Goal: Transaction & Acquisition: Purchase product/service

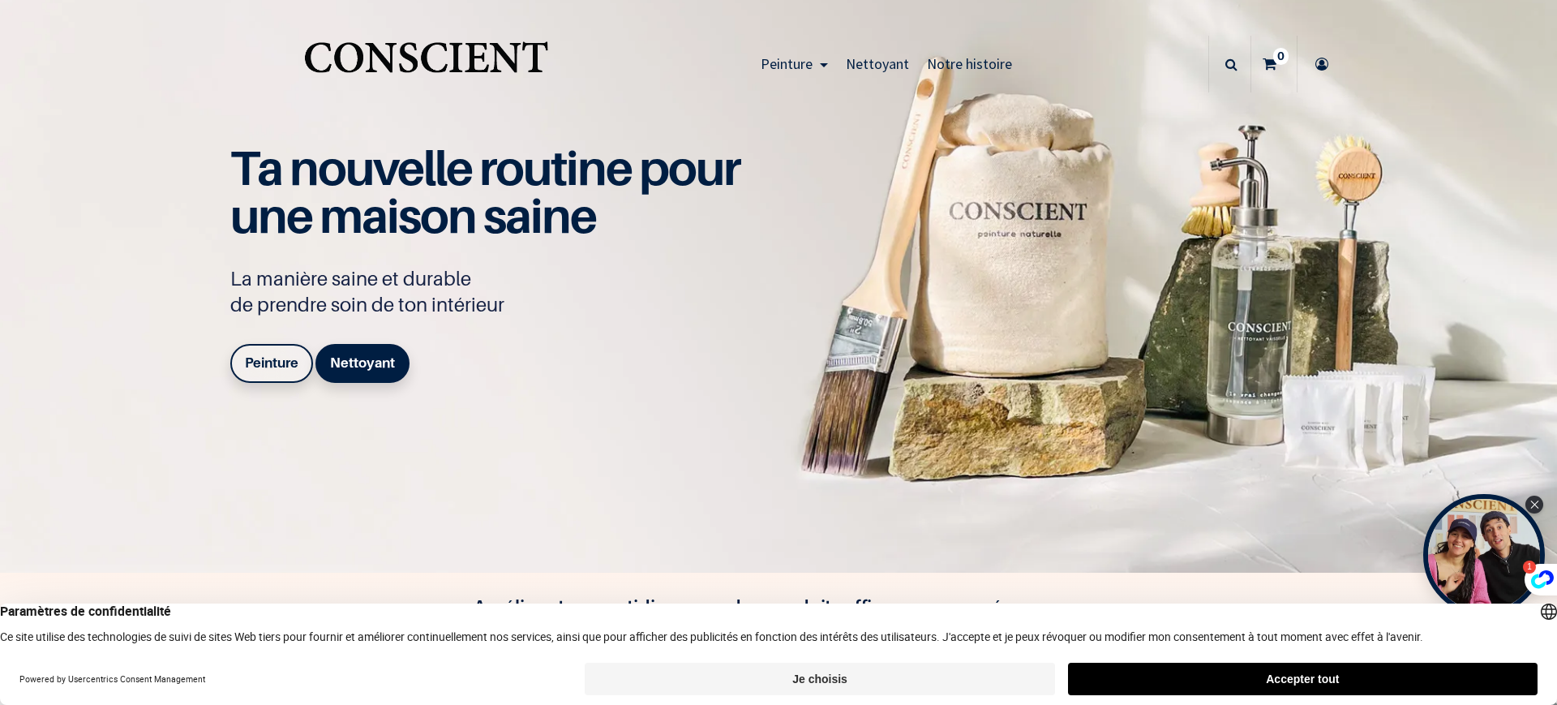
click at [277, 359] on b "Peinture" at bounding box center [272, 362] width 54 height 16
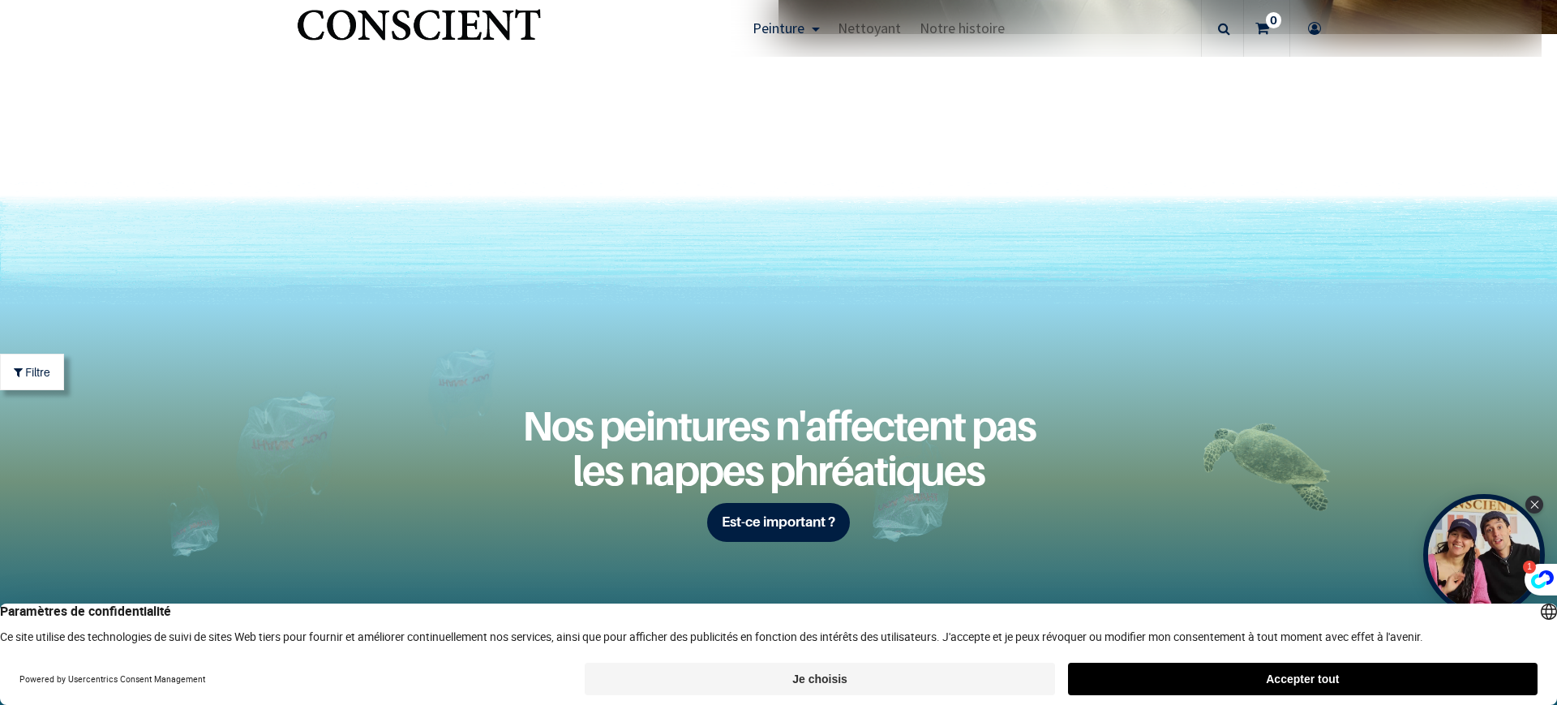
scroll to position [6359, 0]
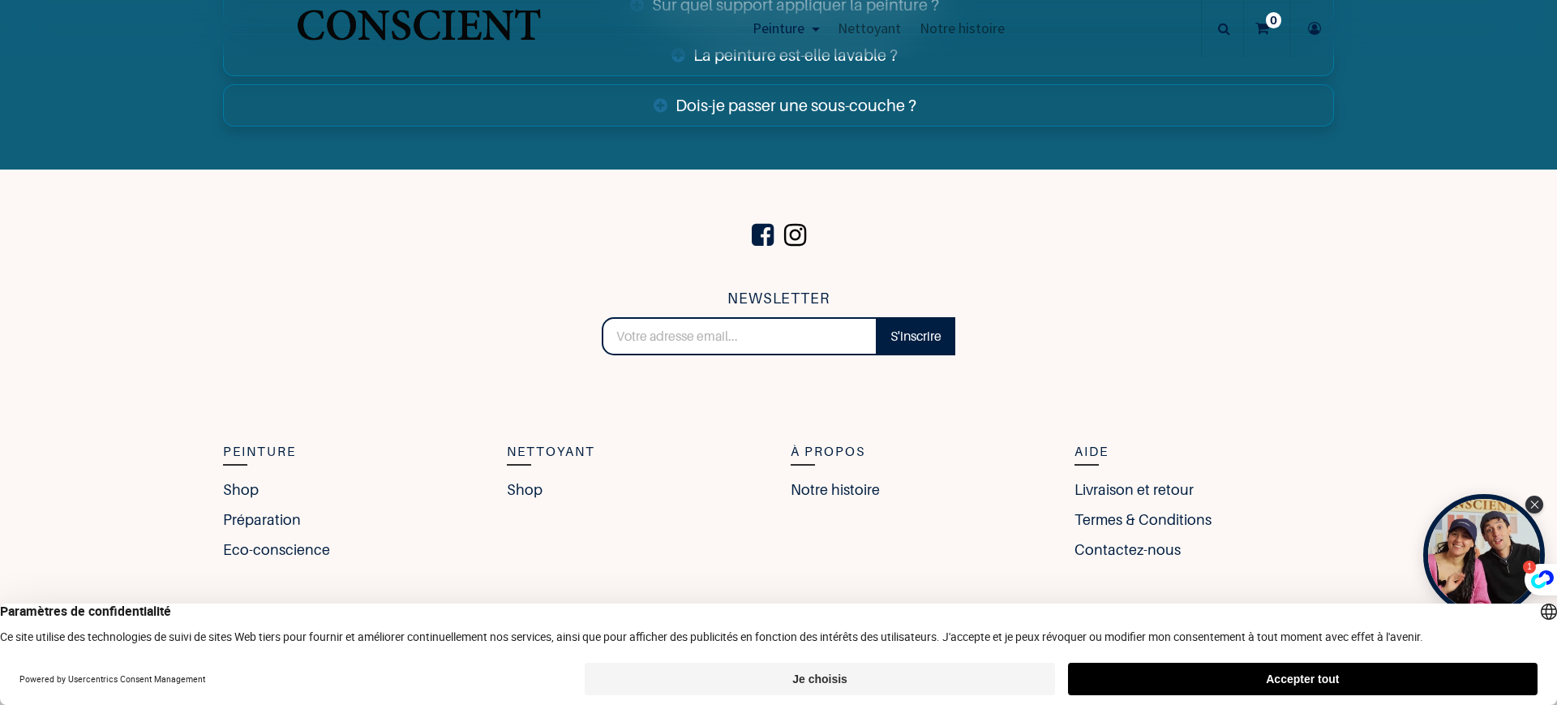
click at [792, 225] on span at bounding box center [795, 235] width 30 height 55
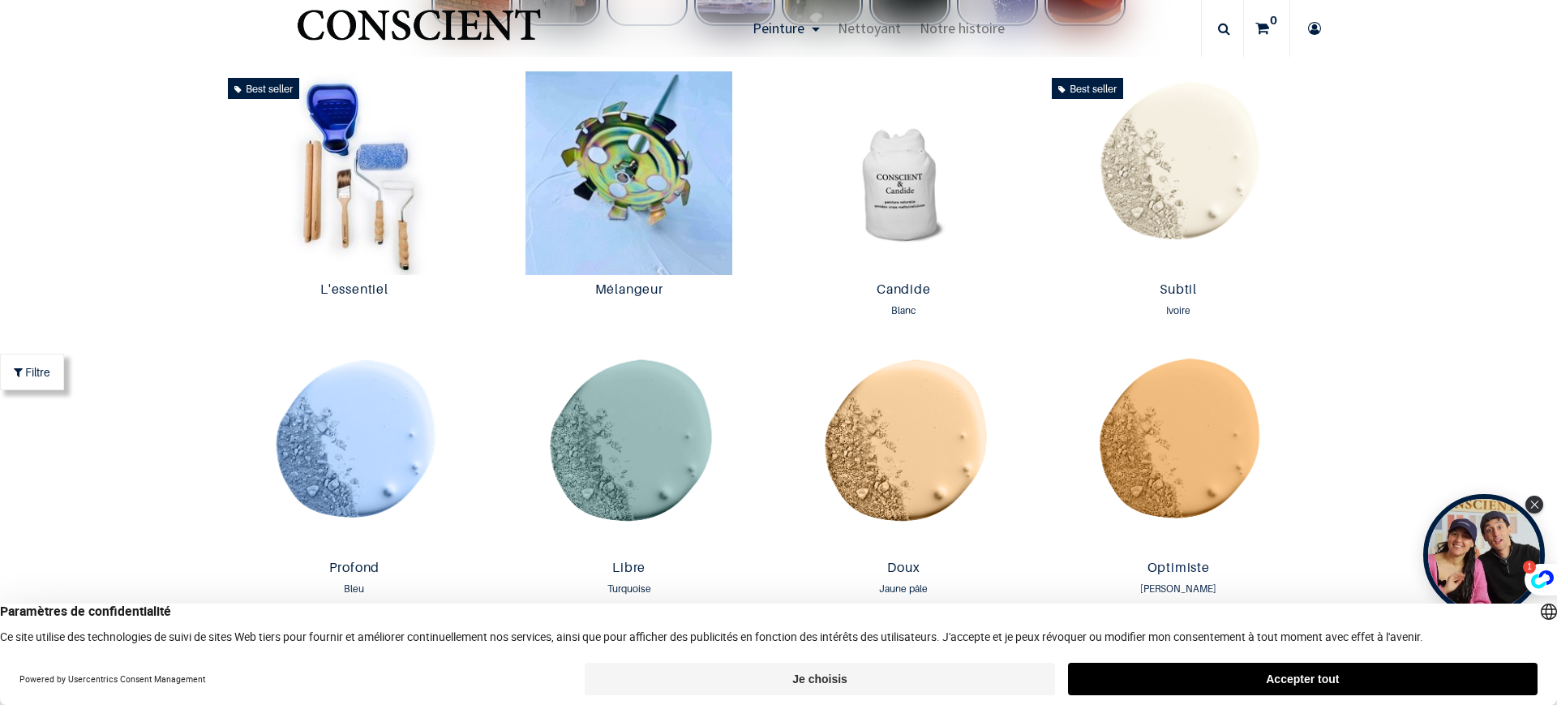
scroll to position [913, 0]
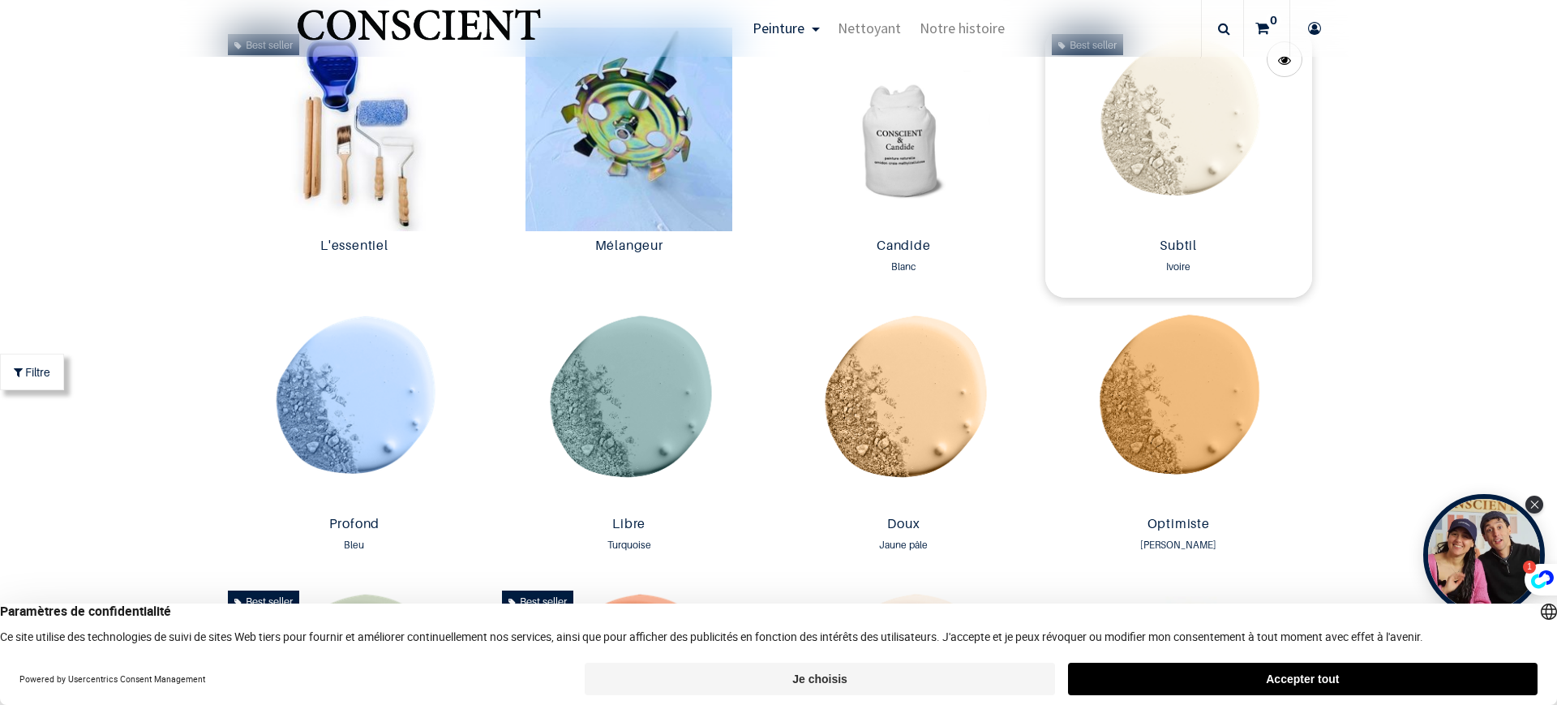
click at [1115, 167] on img at bounding box center [1178, 130] width 267 height 204
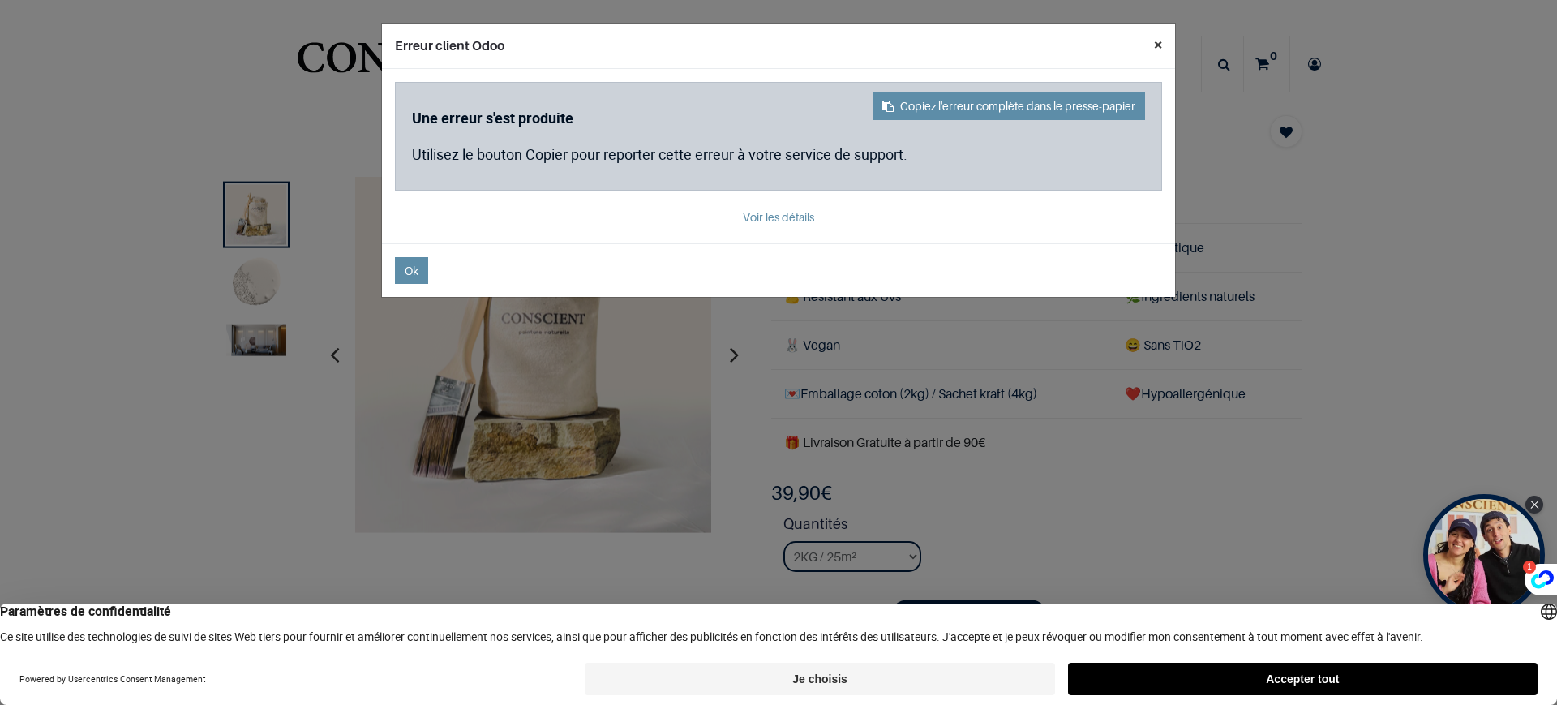
click at [1156, 43] on button "×" at bounding box center [1158, 45] width 34 height 42
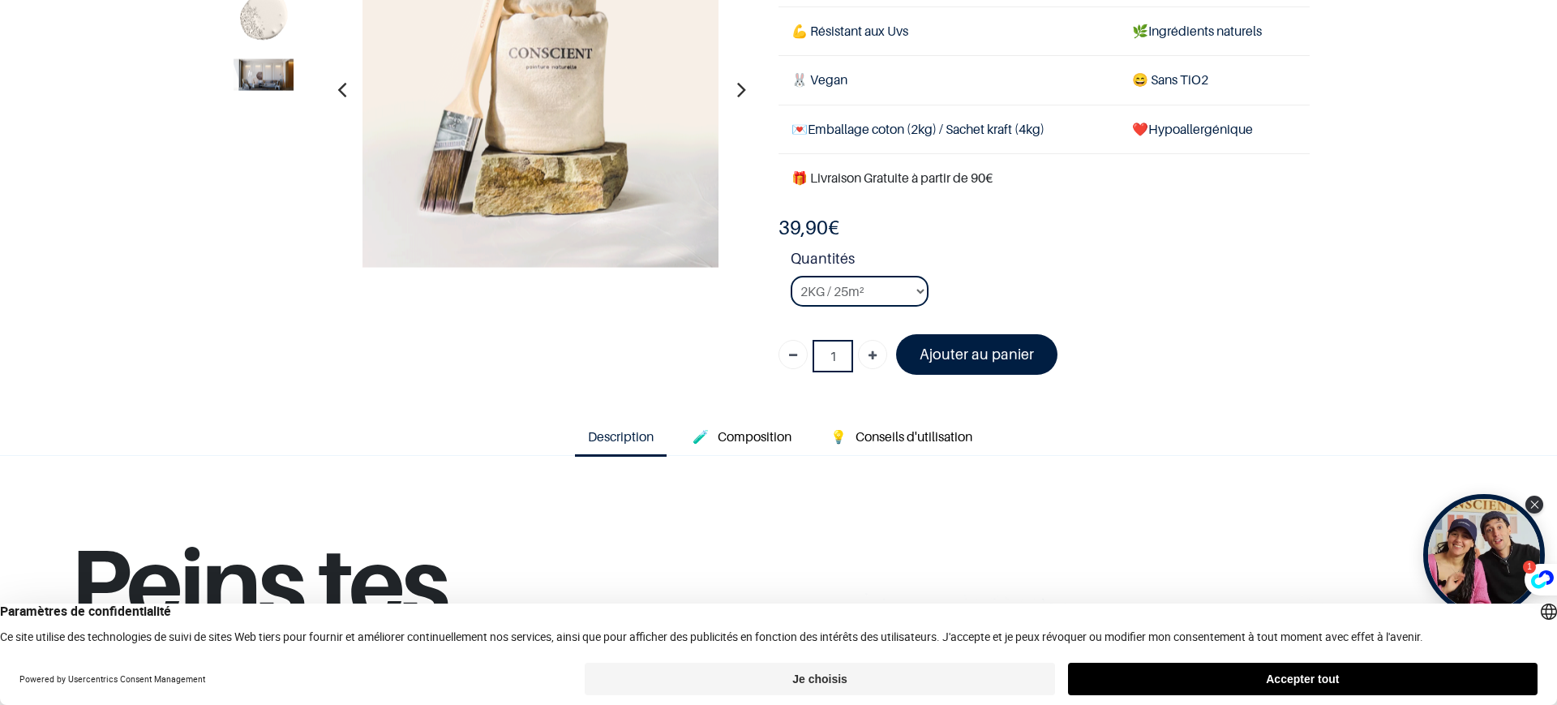
scroll to position [203, 0]
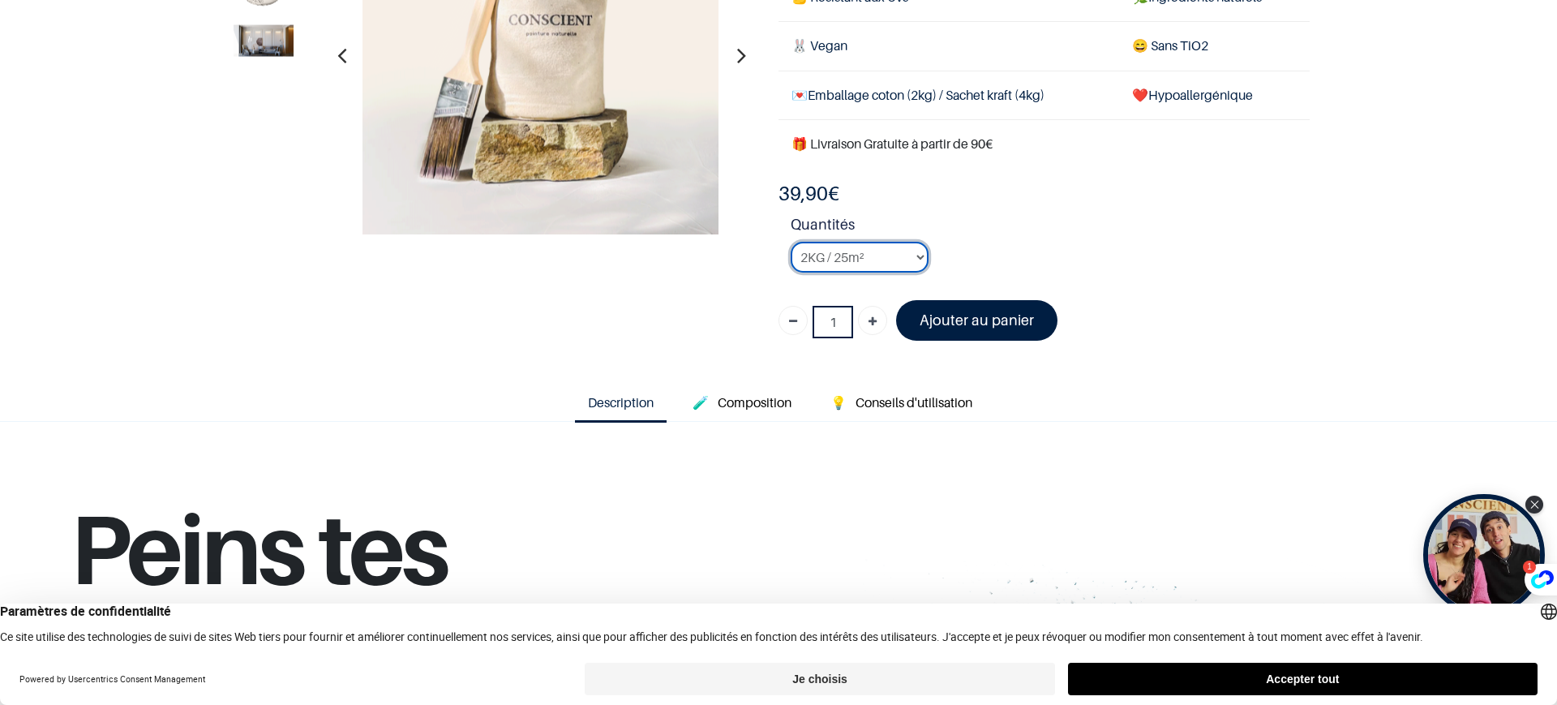
click at [906, 254] on select "2KG / 25m² 4KG / 50m² 8KG / 100m² Testeur" at bounding box center [860, 257] width 138 height 31
select select "126"
click at [791, 242] on select "2KG / 25m² 4KG / 50m² 8KG / 100m² Testeur" at bounding box center [860, 257] width 138 height 31
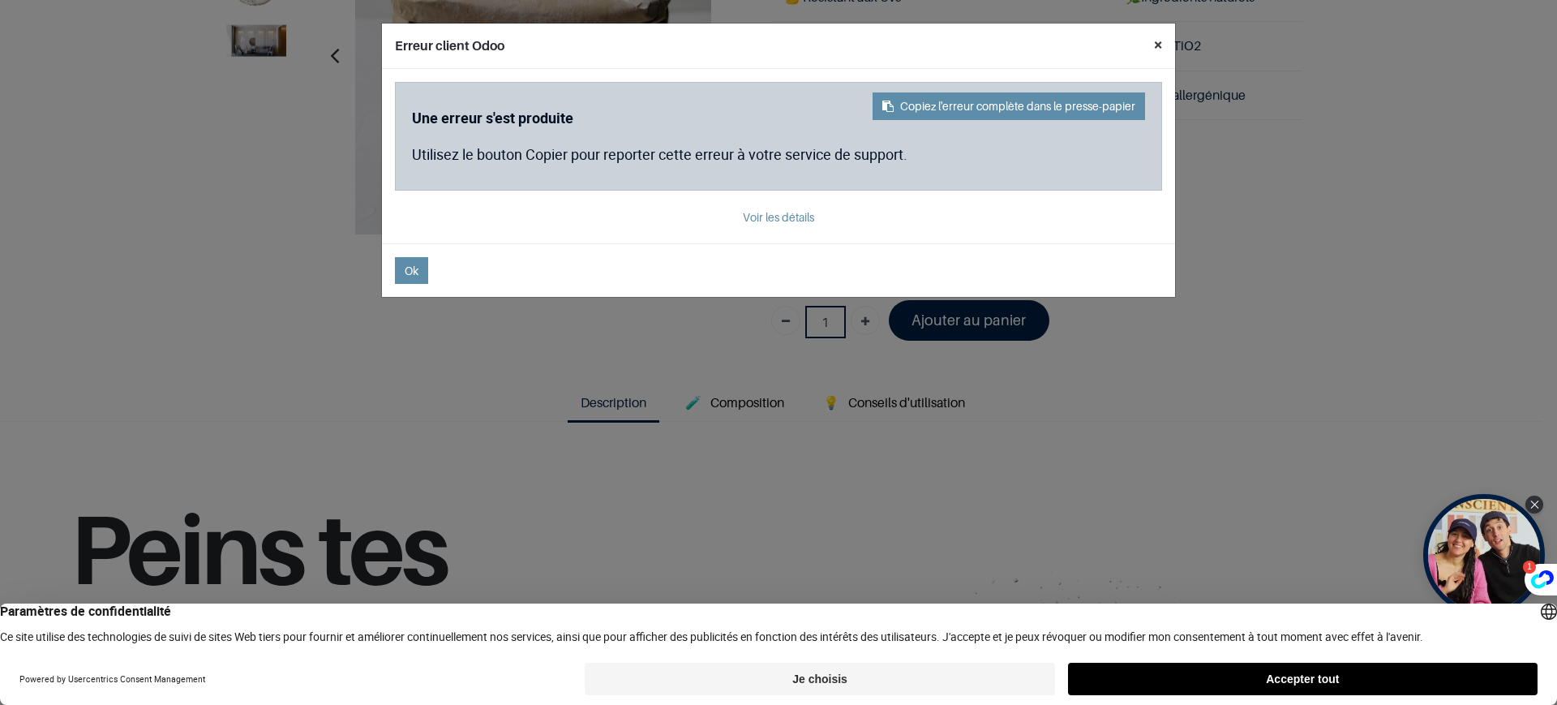
click at [1162, 41] on button "×" at bounding box center [1158, 45] width 34 height 42
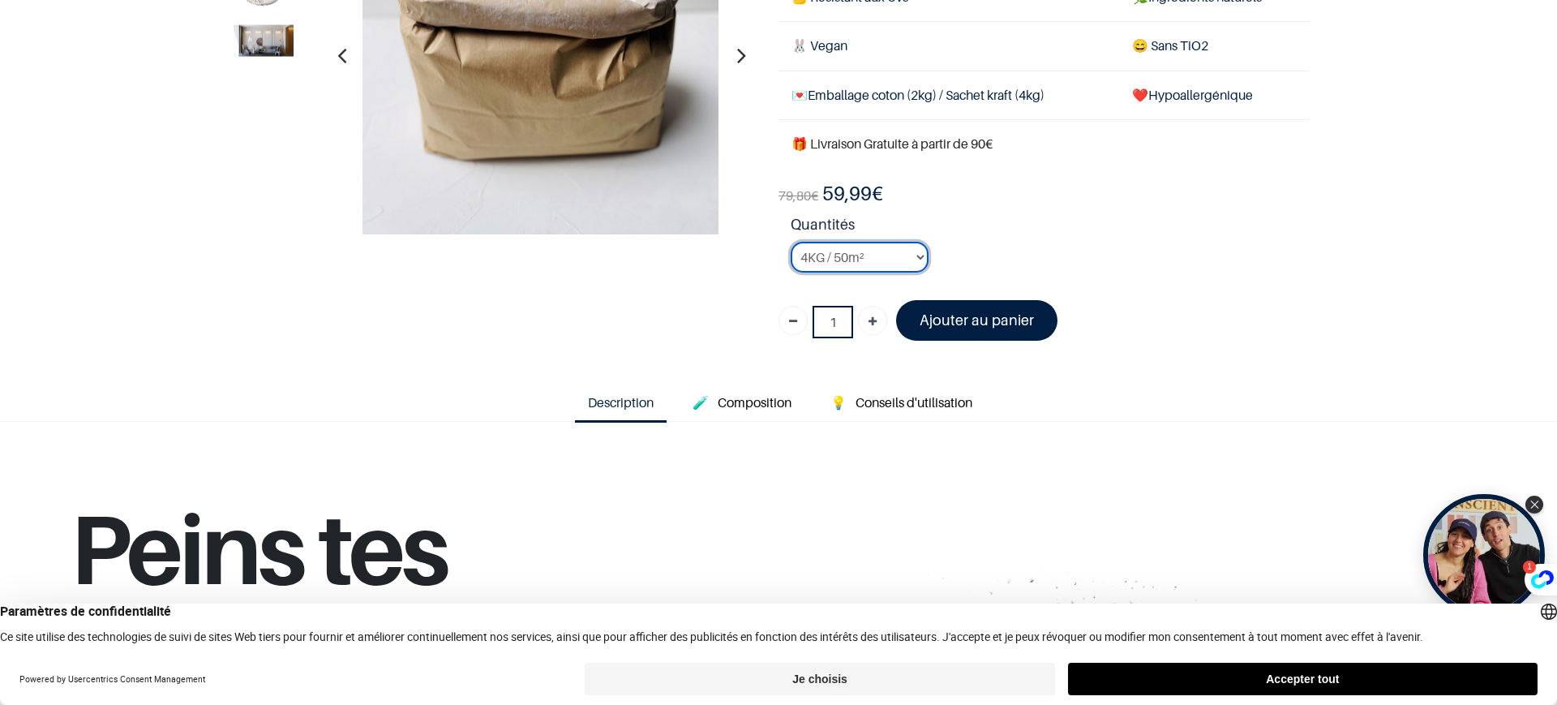
click at [913, 255] on select "2KG / 25m² 4KG / 50m² 8KG / 100m² Testeur" at bounding box center [860, 257] width 138 height 31
click at [987, 246] on li "Quantités 2KG / 25m² 4KG / 50m² 8KG / 100m² Testeur" at bounding box center [1050, 249] width 519 height 72
click at [963, 320] on font "Ajouter au panier" at bounding box center [977, 319] width 114 height 17
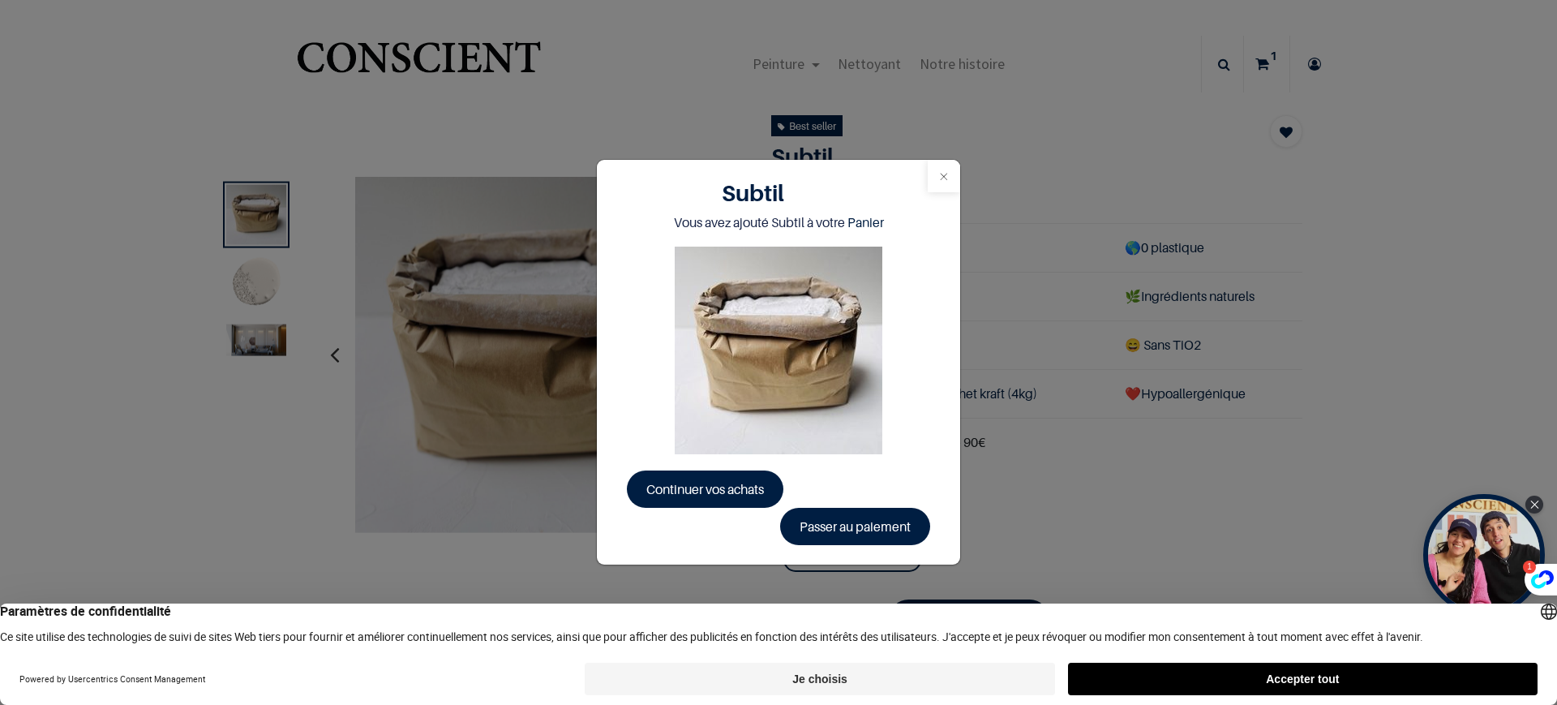
click at [937, 181] on button "Close" at bounding box center [944, 176] width 32 height 32
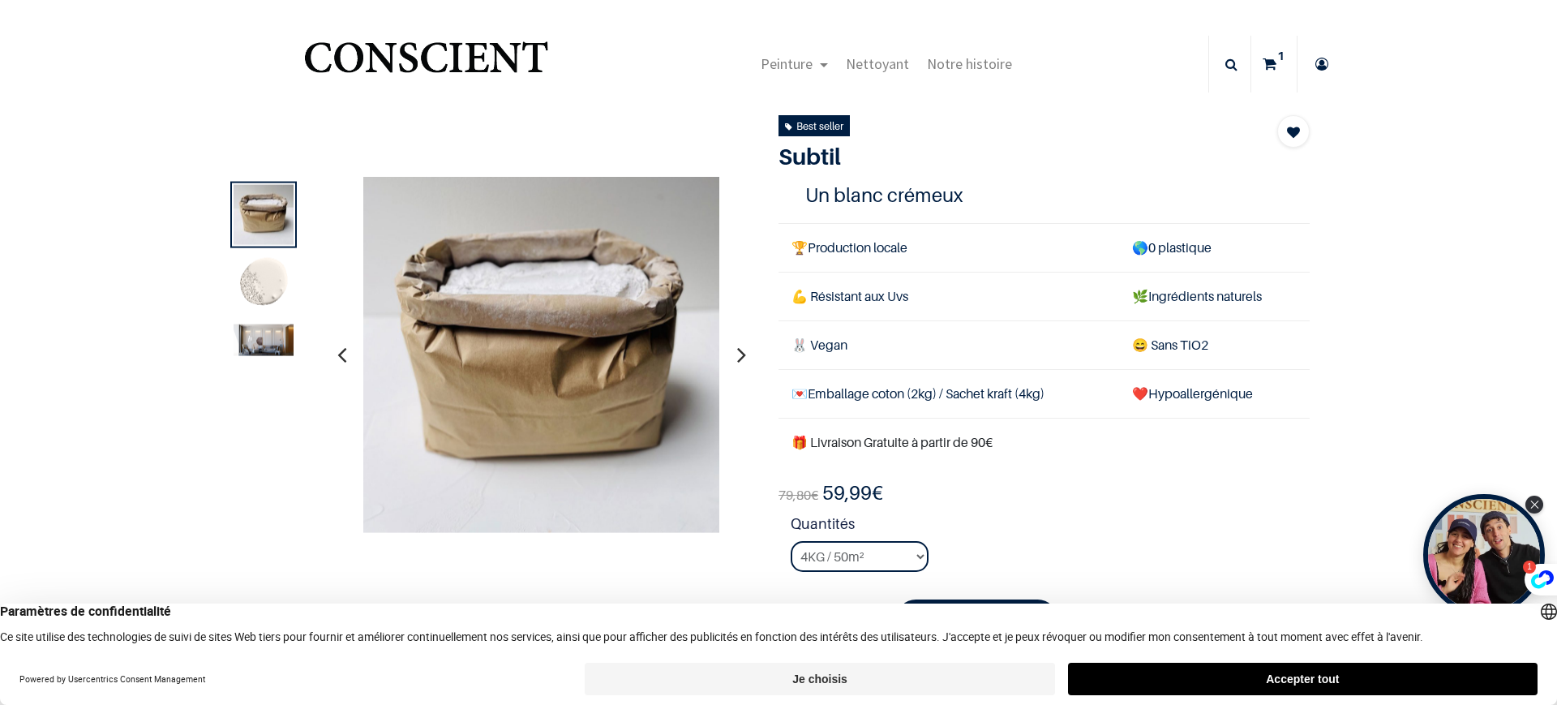
click at [1317, 50] on icon at bounding box center [1322, 64] width 26 height 57
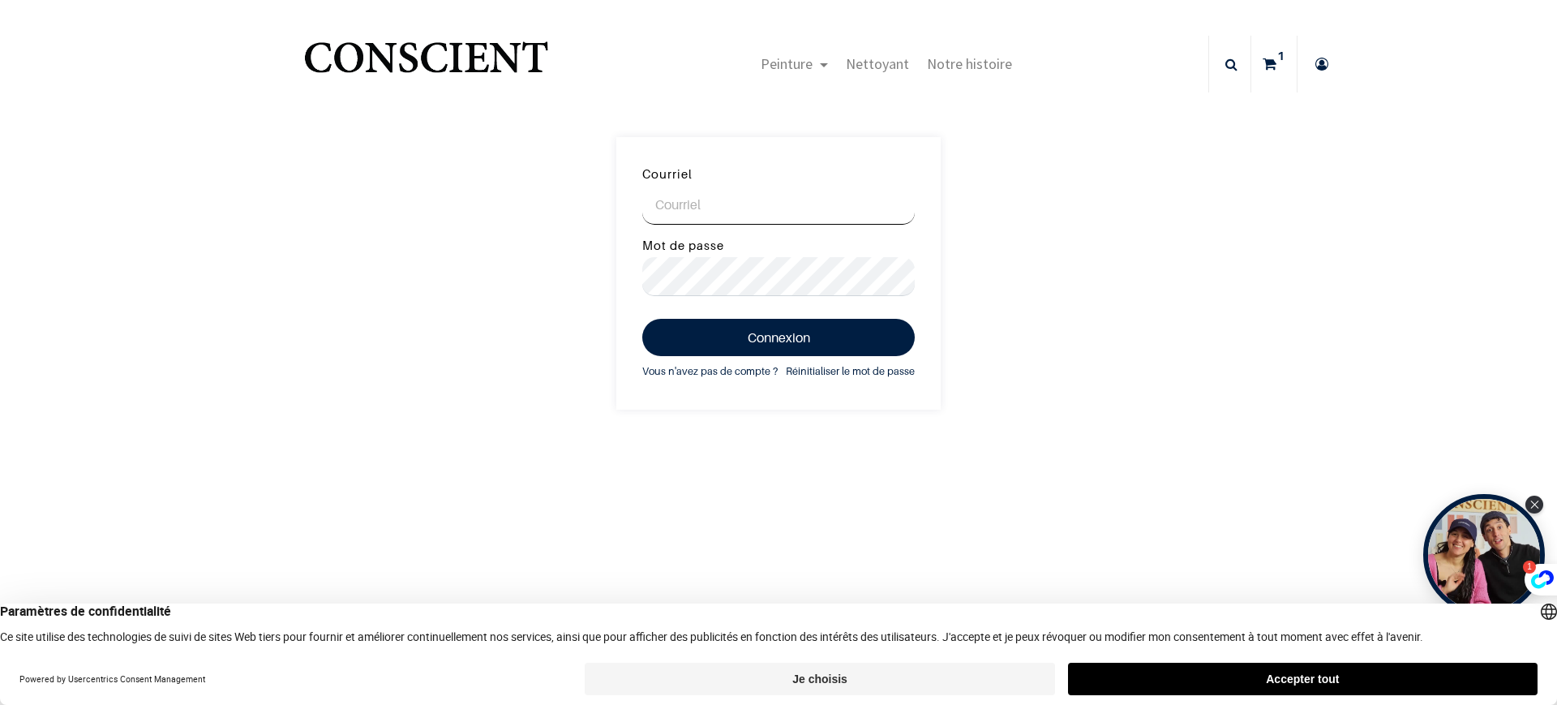
type input "[EMAIL_ADDRESS][DOMAIN_NAME]"
click at [742, 331] on button "Connexion" at bounding box center [778, 337] width 272 height 37
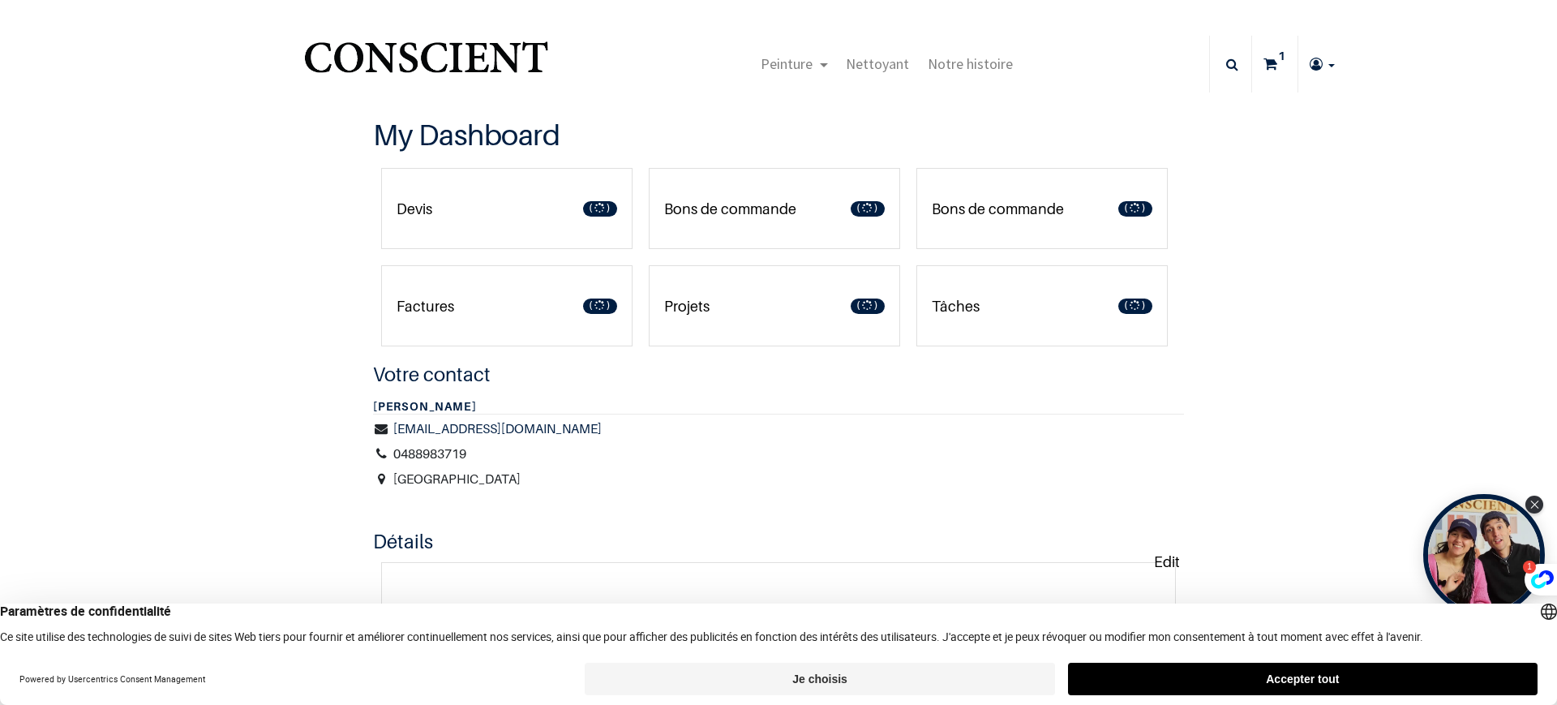
type input "[EMAIL_ADDRESS][DOMAIN_NAME]"
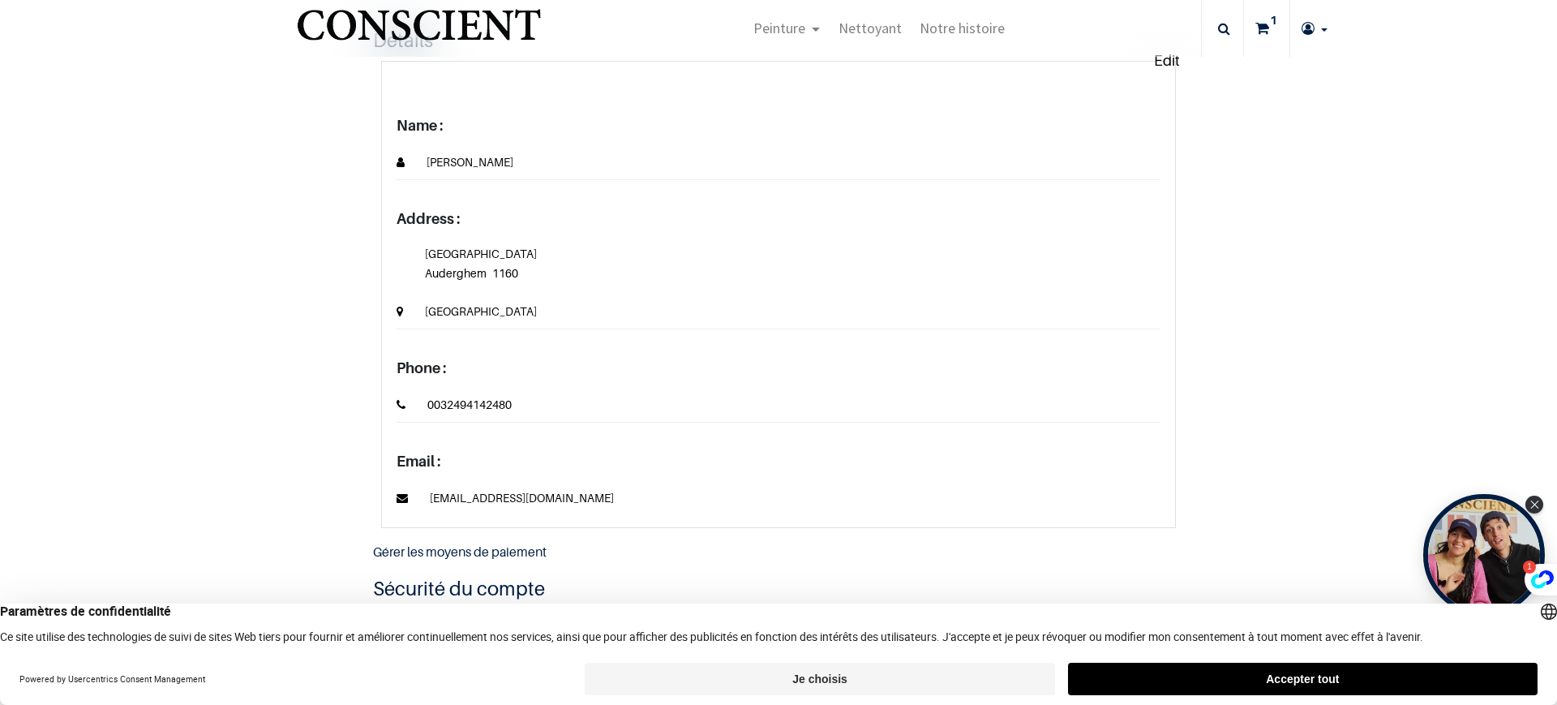
scroll to position [304, 0]
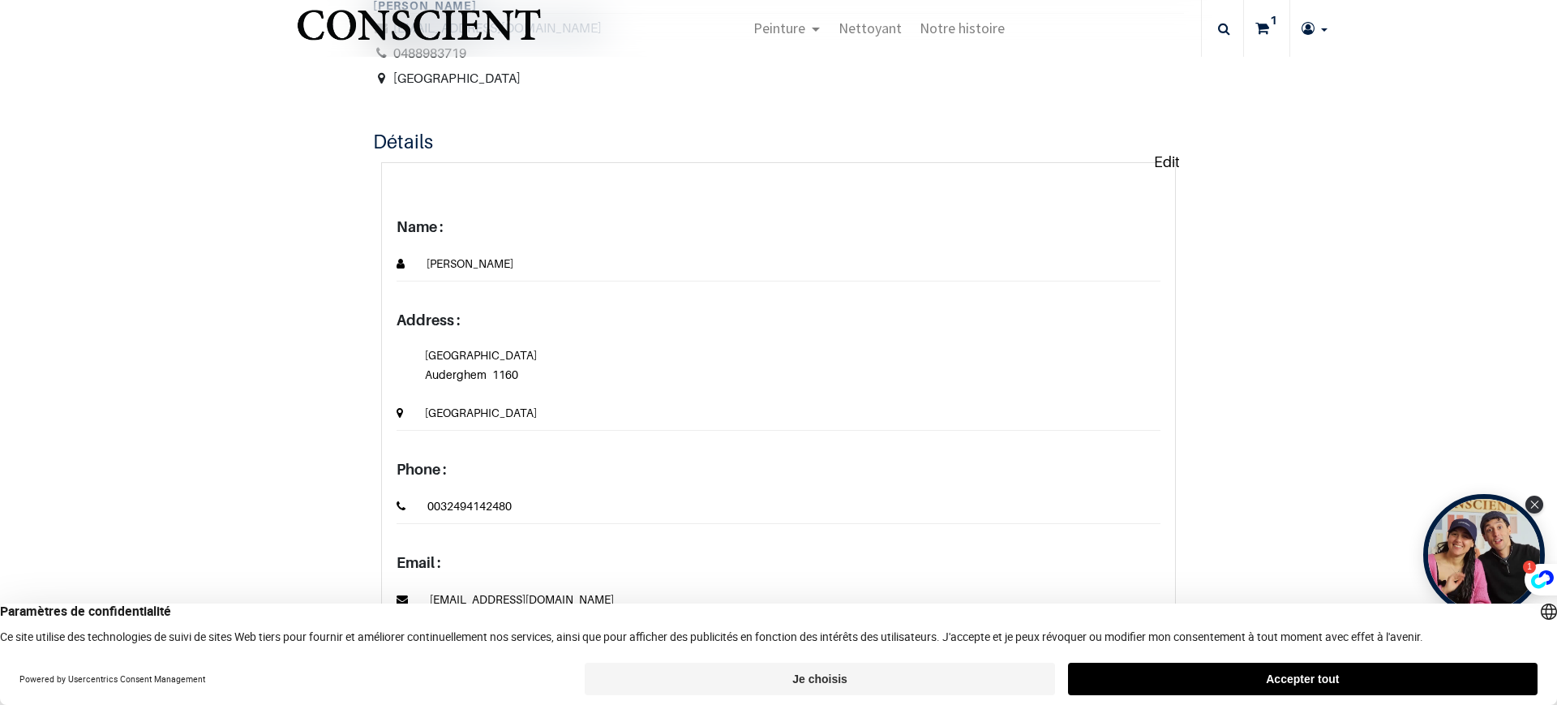
click at [1154, 165] on p "Edit" at bounding box center [1167, 162] width 26 height 22
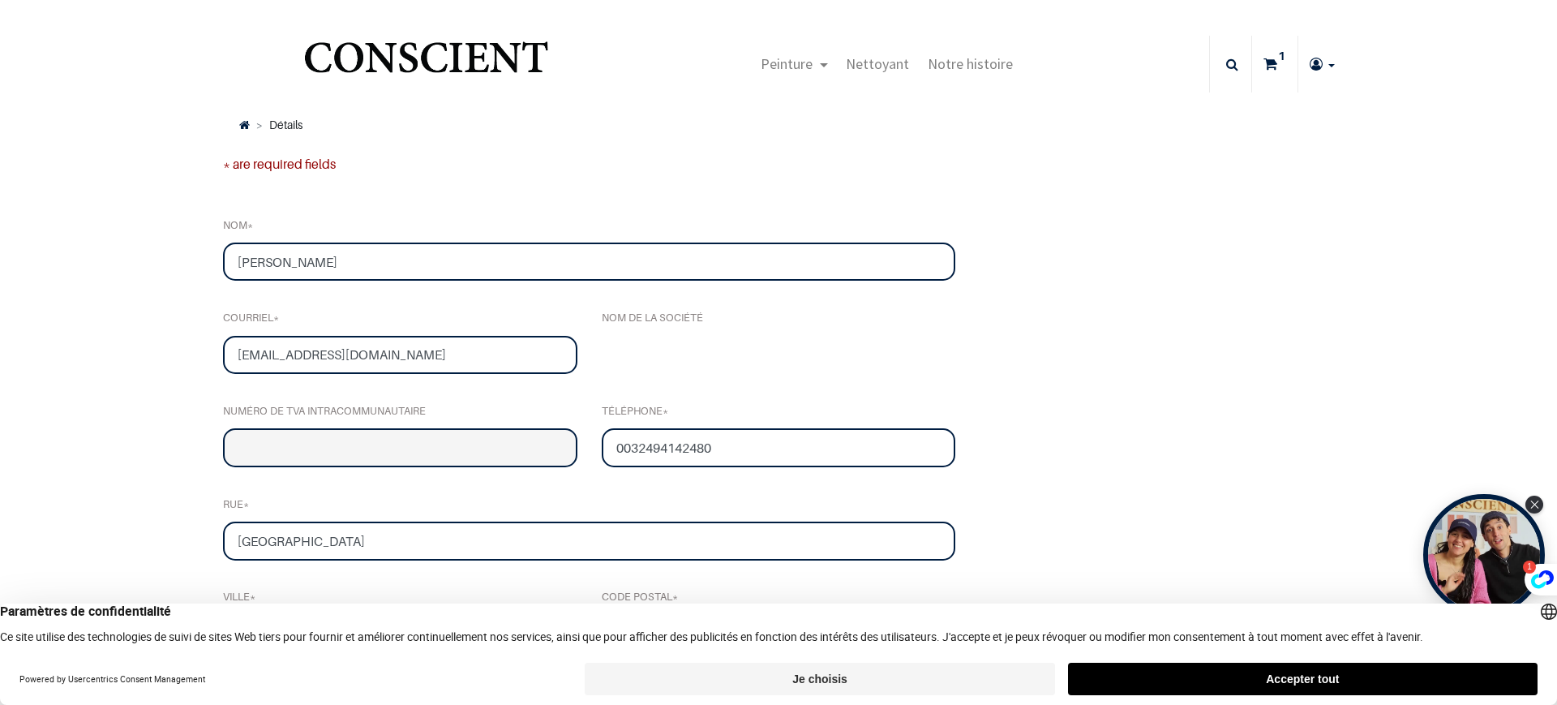
type input "[EMAIL_ADDRESS][DOMAIN_NAME]"
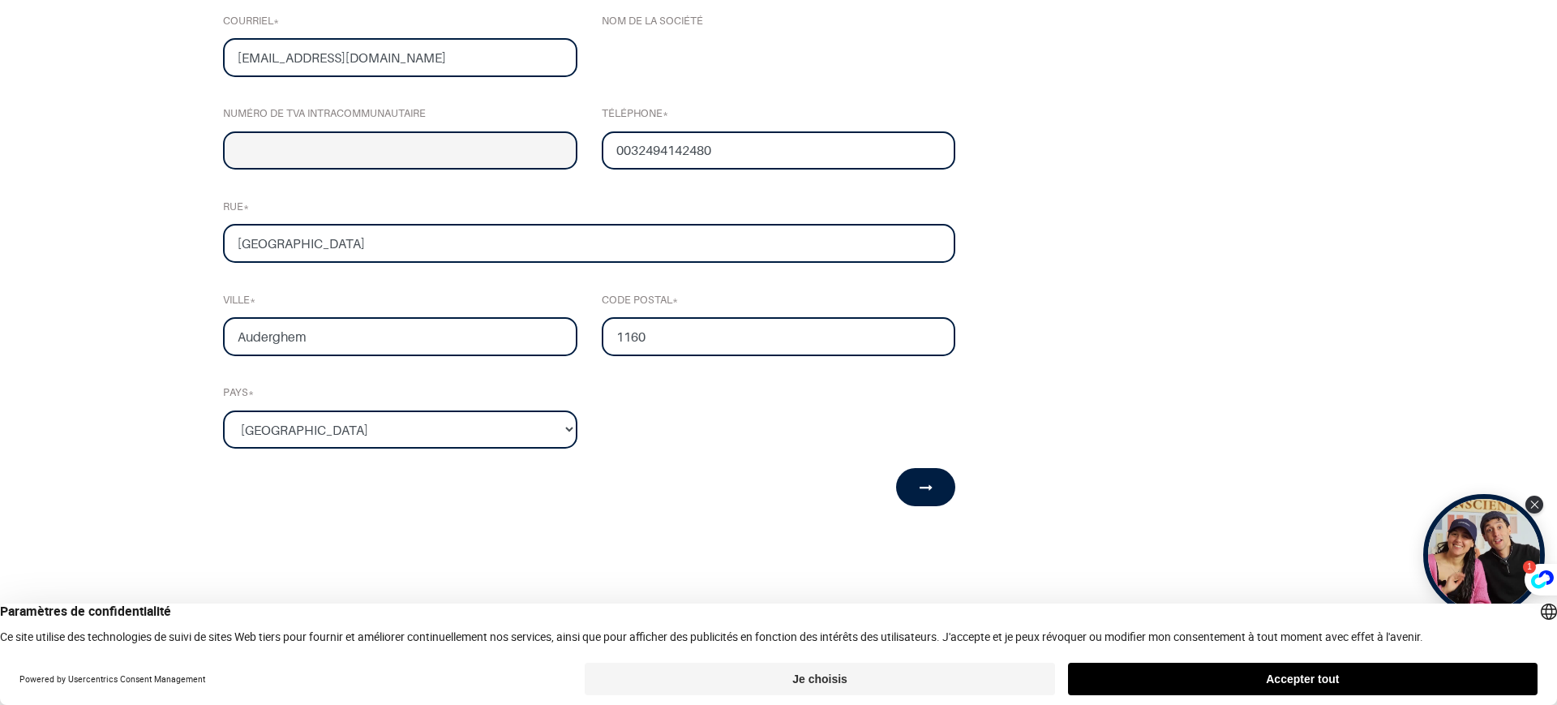
scroll to position [203, 0]
click at [443, 242] on input "[GEOGRAPHIC_DATA]" at bounding box center [589, 241] width 732 height 39
type input "[STREET_ADDRESS]"
click at [929, 491] on button "submit" at bounding box center [926, 484] width 60 height 37
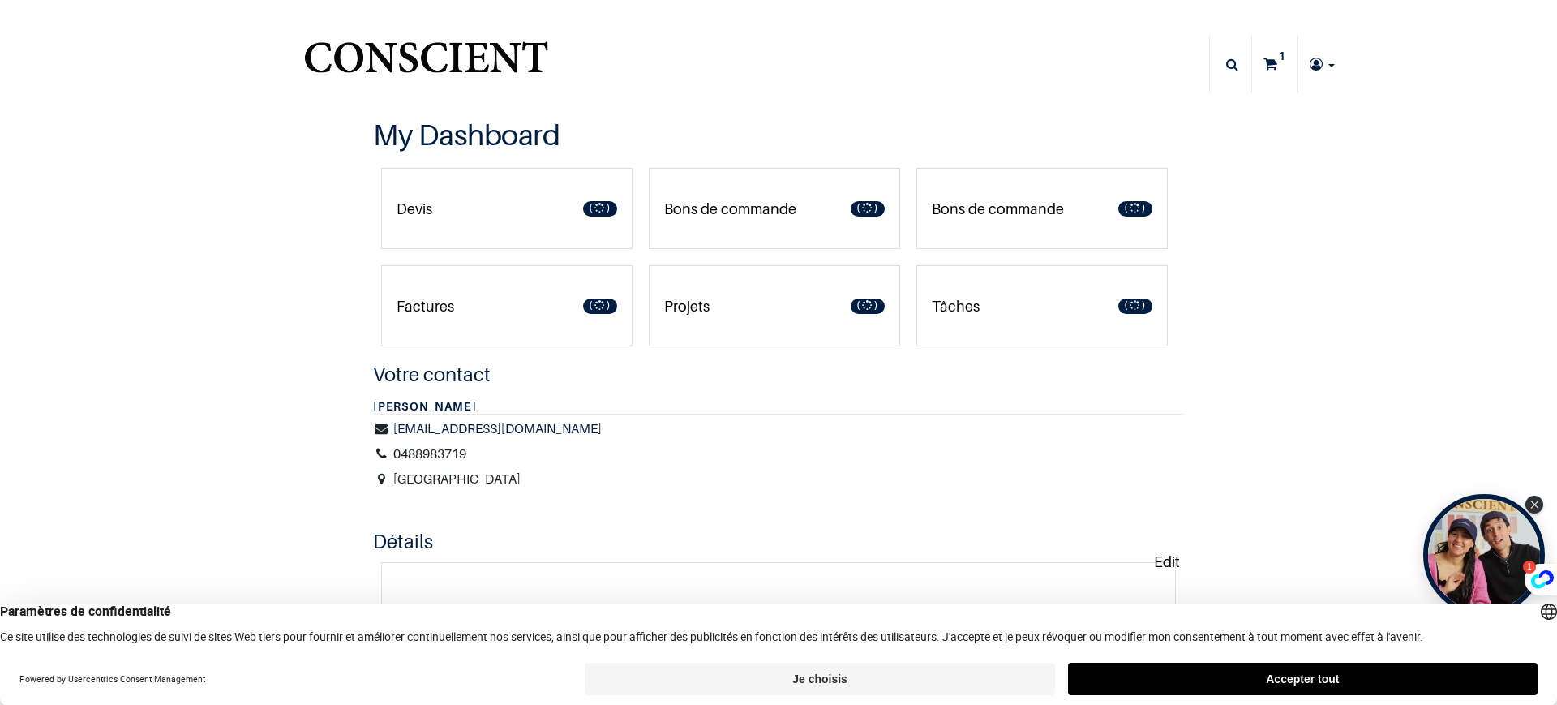
type input "[EMAIL_ADDRESS][DOMAIN_NAME]"
click at [1264, 57] on icon at bounding box center [1271, 64] width 14 height 57
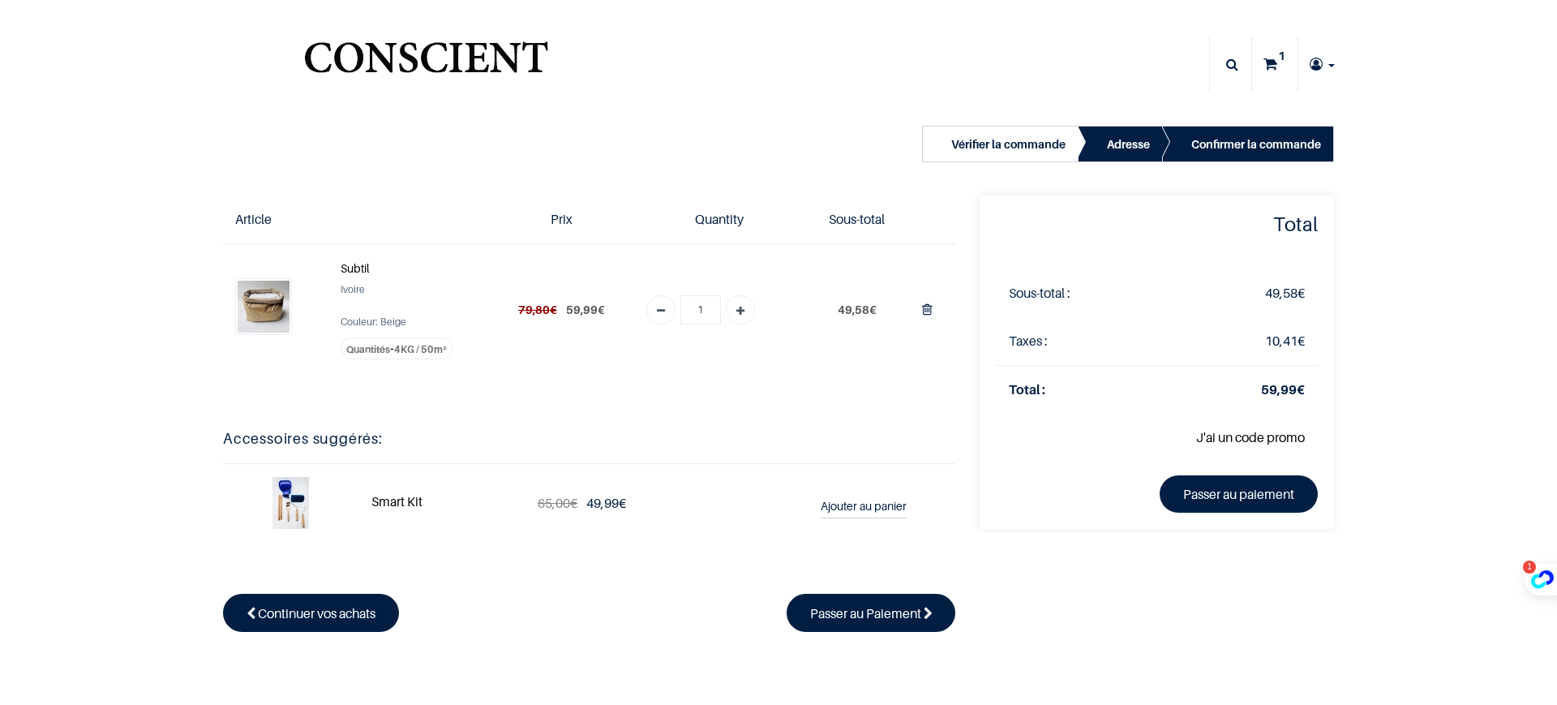
type input "[EMAIL_ADDRESS][DOMAIN_NAME]"
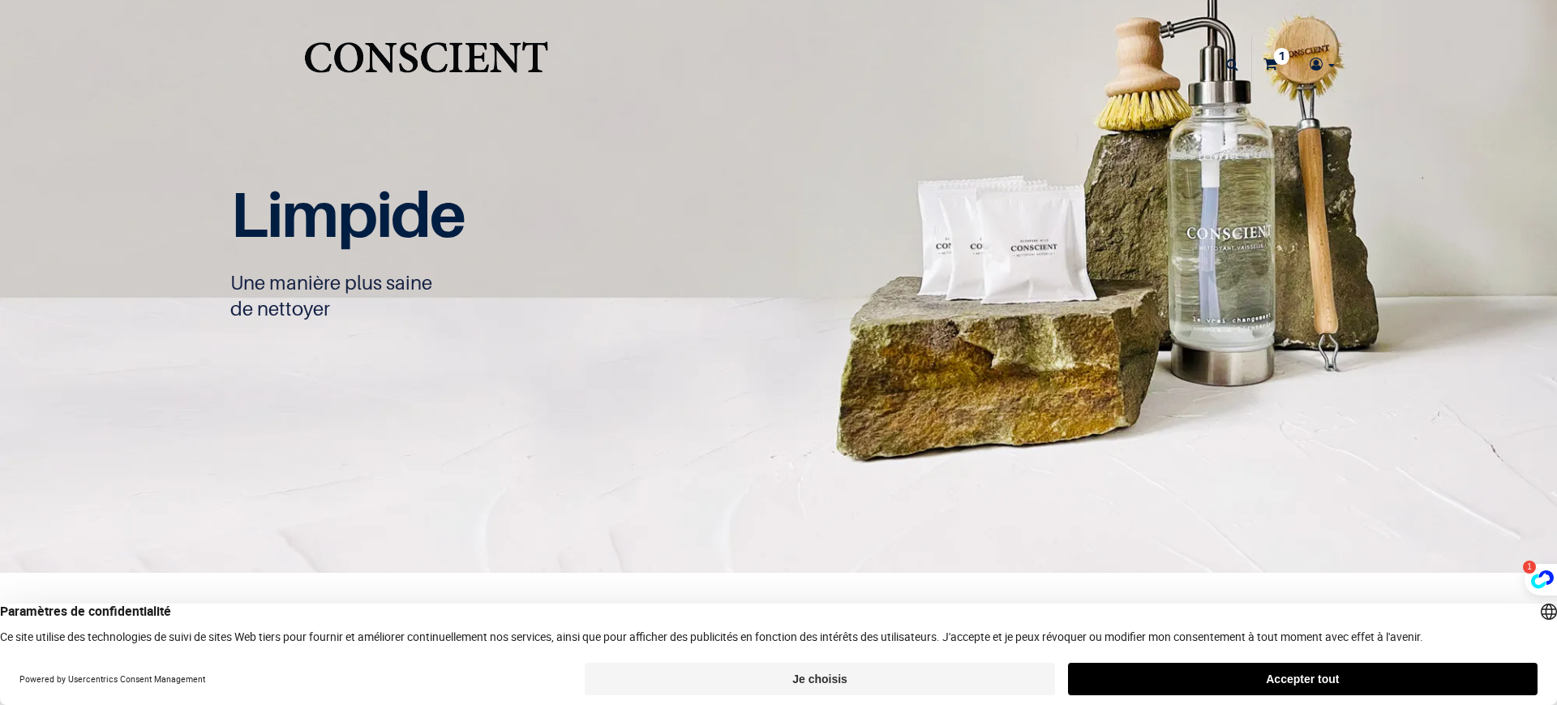
type input "demax713@hotmail.com"
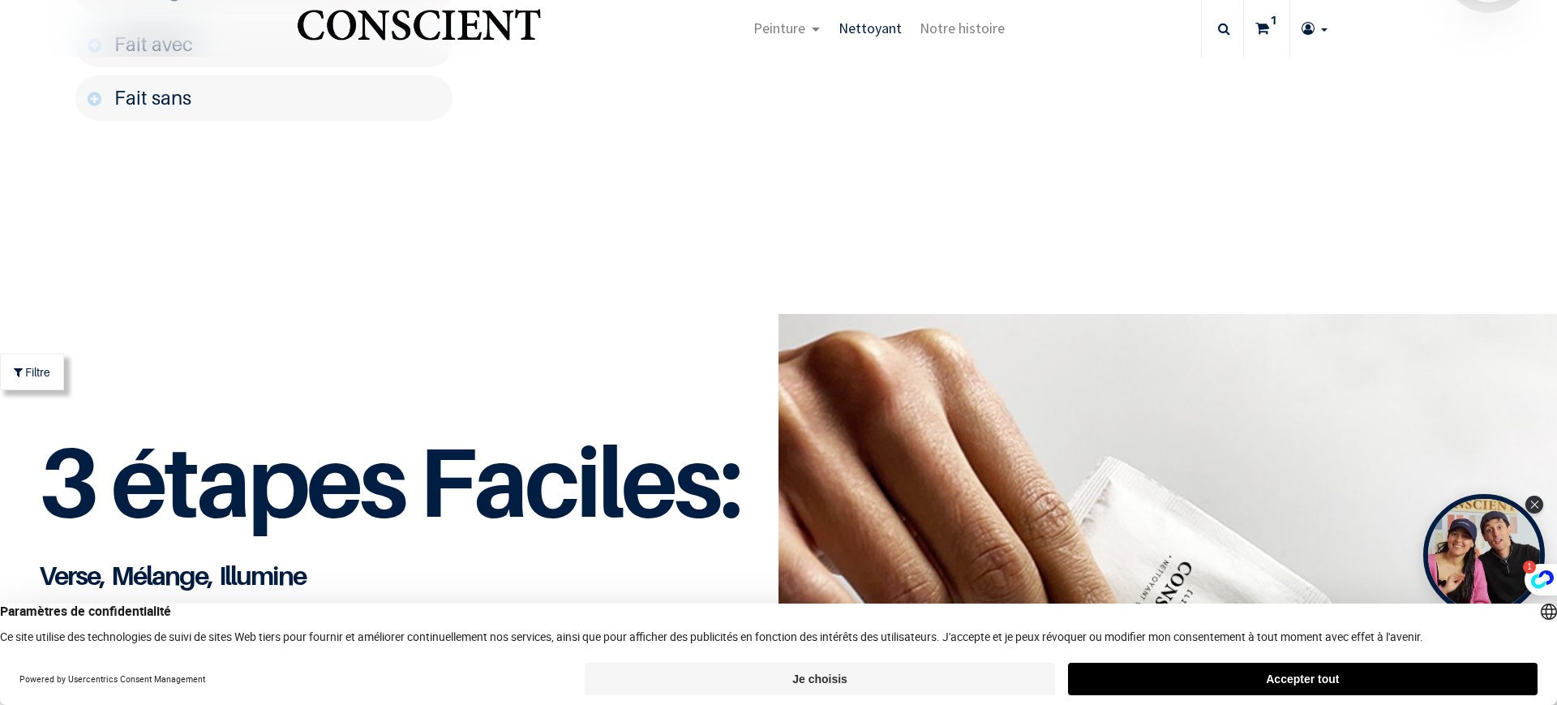
scroll to position [2434, 0]
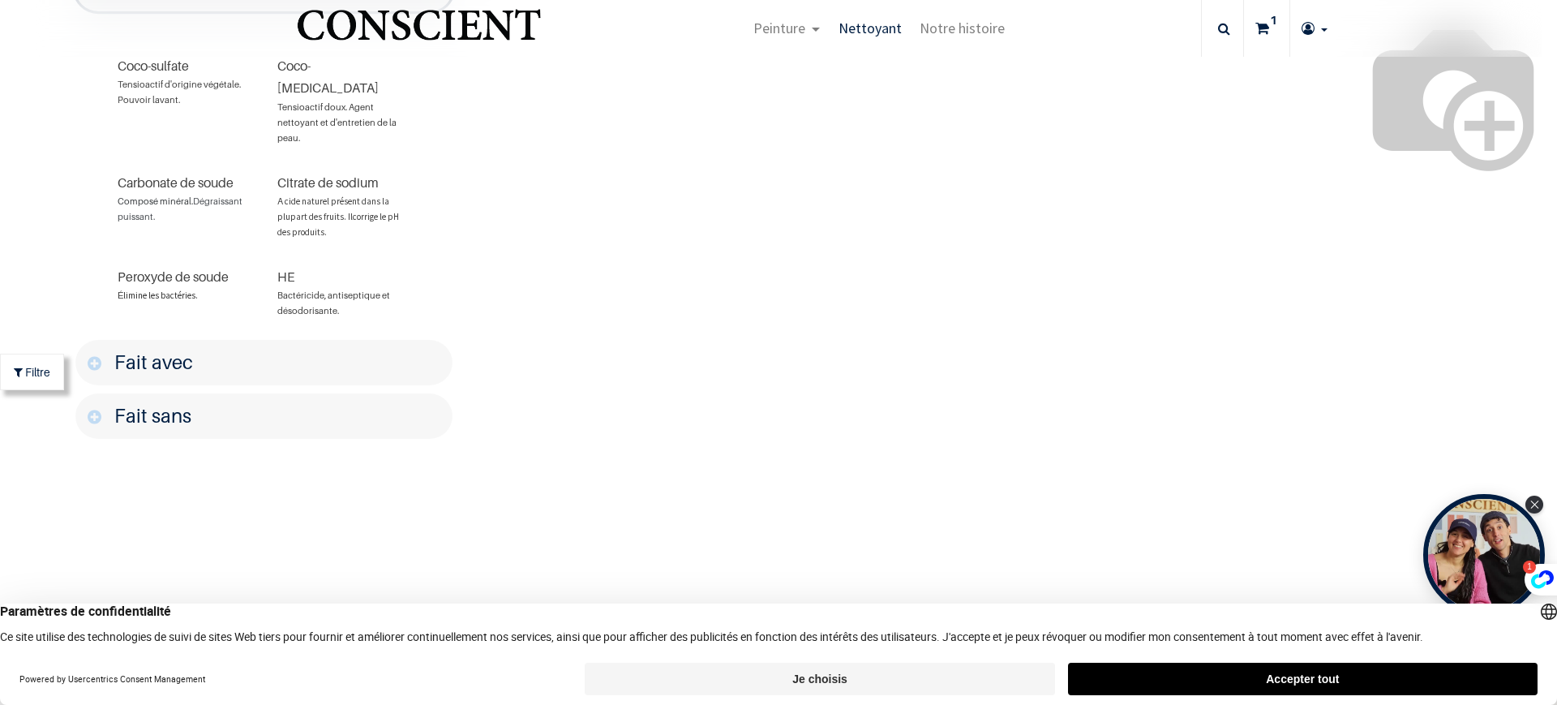
scroll to position [2463, 0]
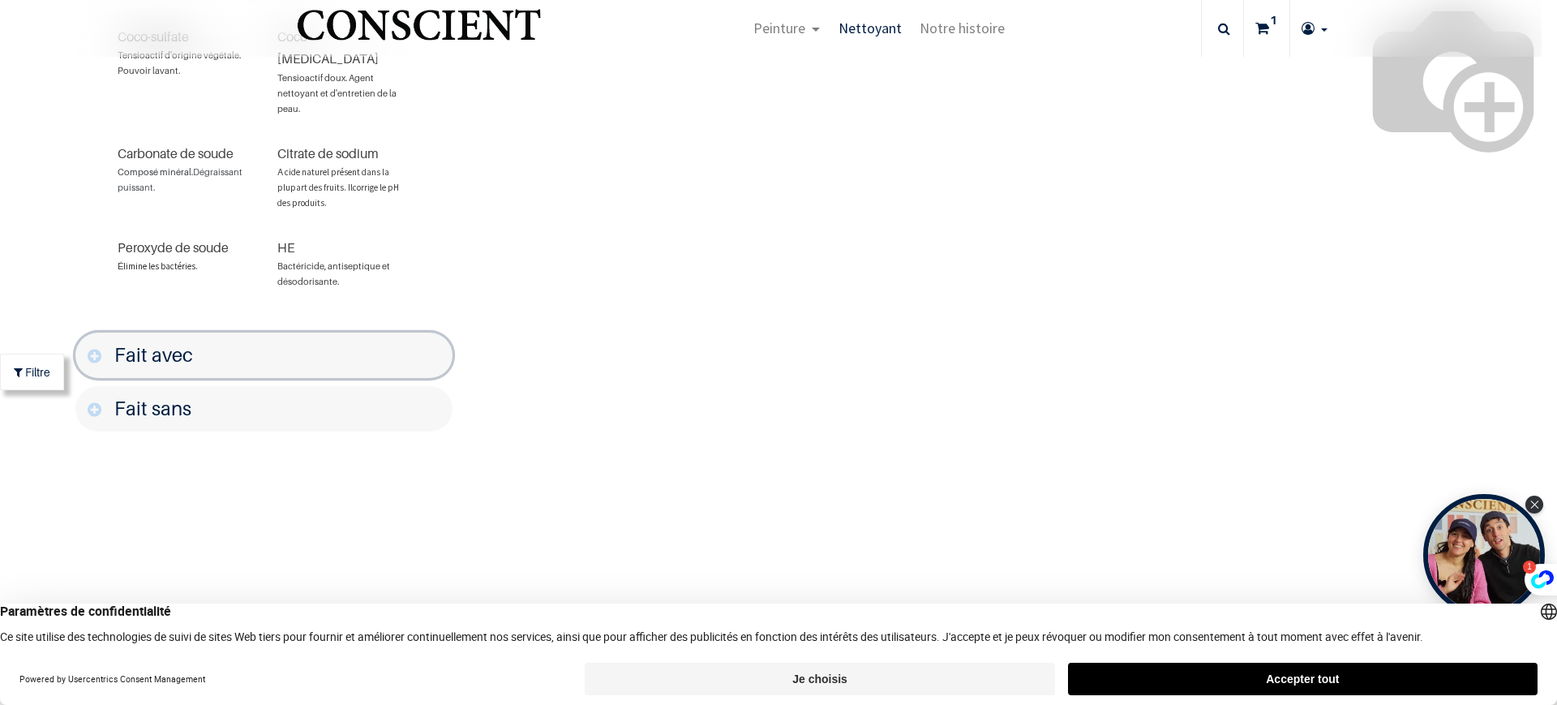
click at [122, 343] on font "Fait avec" at bounding box center [153, 355] width 79 height 24
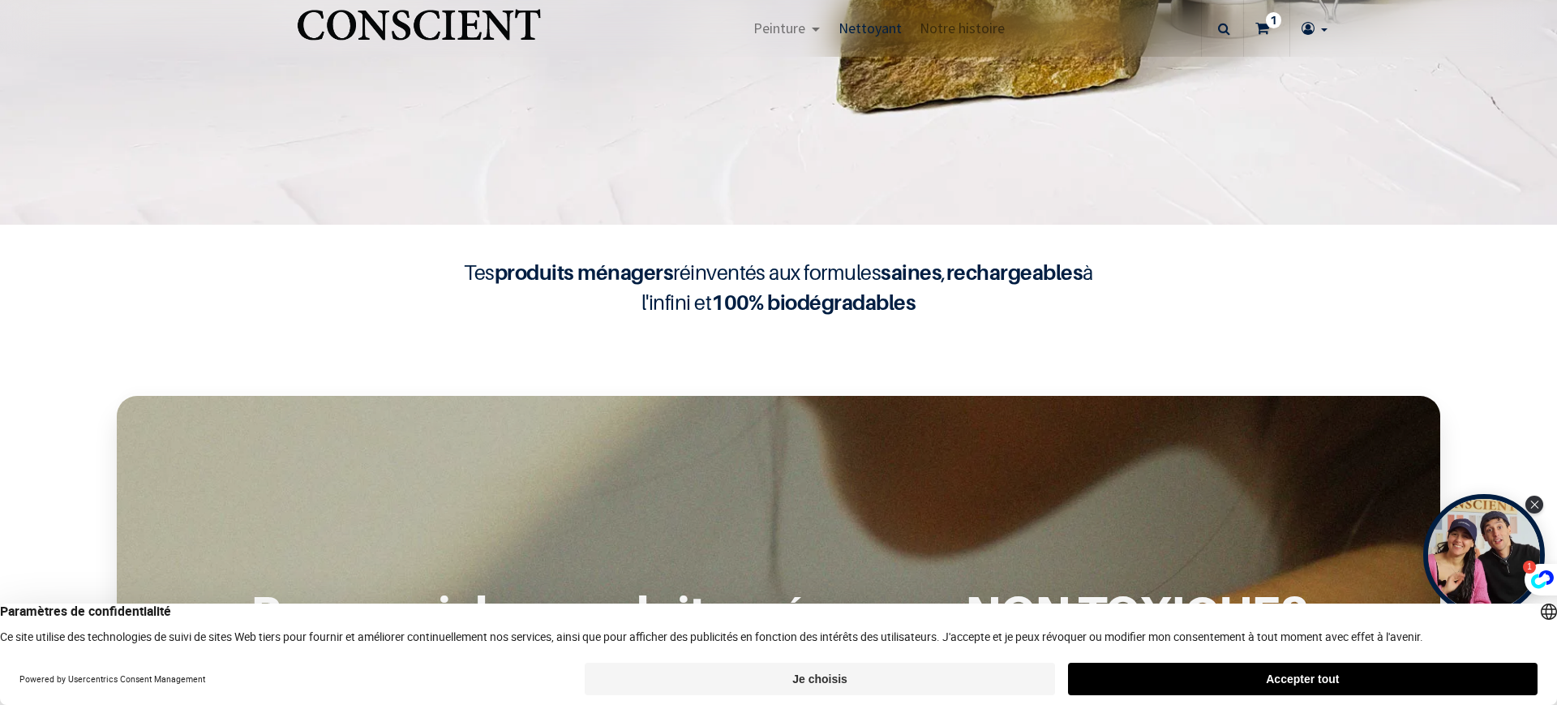
scroll to position [0, 0]
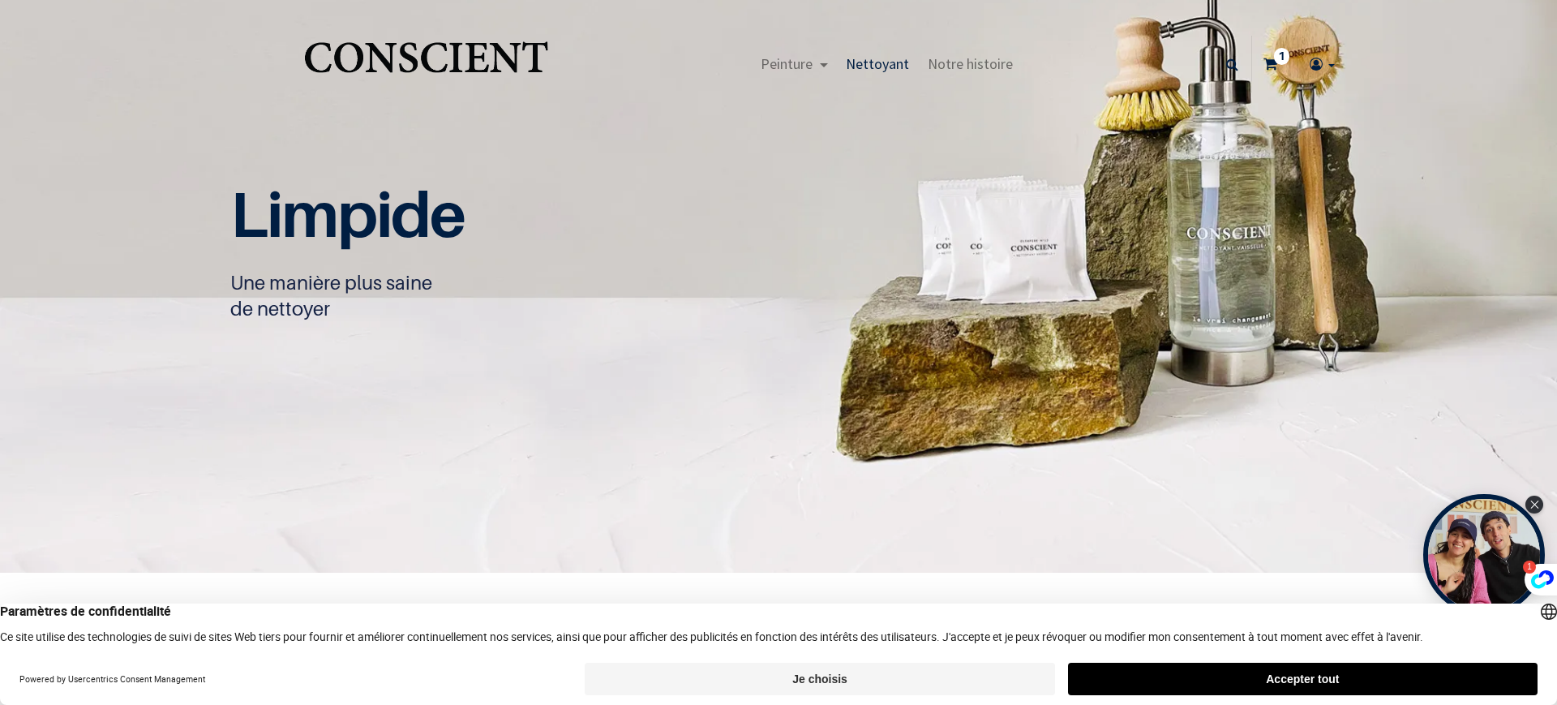
drag, startPoint x: 1295, startPoint y: -16, endPoint x: 1375, endPoint y: -47, distance: 85.2
drag, startPoint x: 1375, startPoint y: -47, endPoint x: 1453, endPoint y: 76, distance: 146.2
click at [1453, 76] on nav "Peinture Shop Inspiration new 0" at bounding box center [778, 64] width 1557 height 64
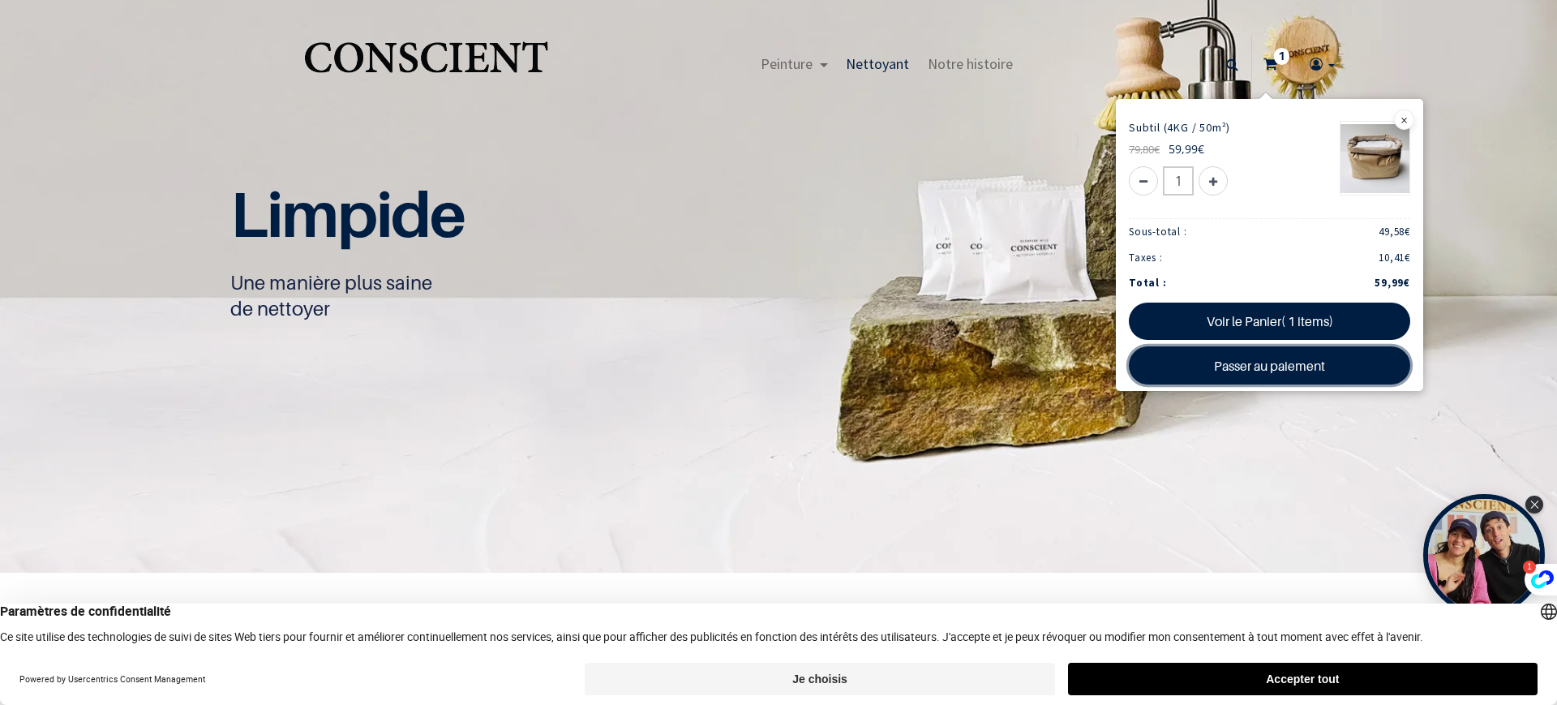
click at [1292, 372] on link "Passer au paiement" at bounding box center [1269, 364] width 281 height 37
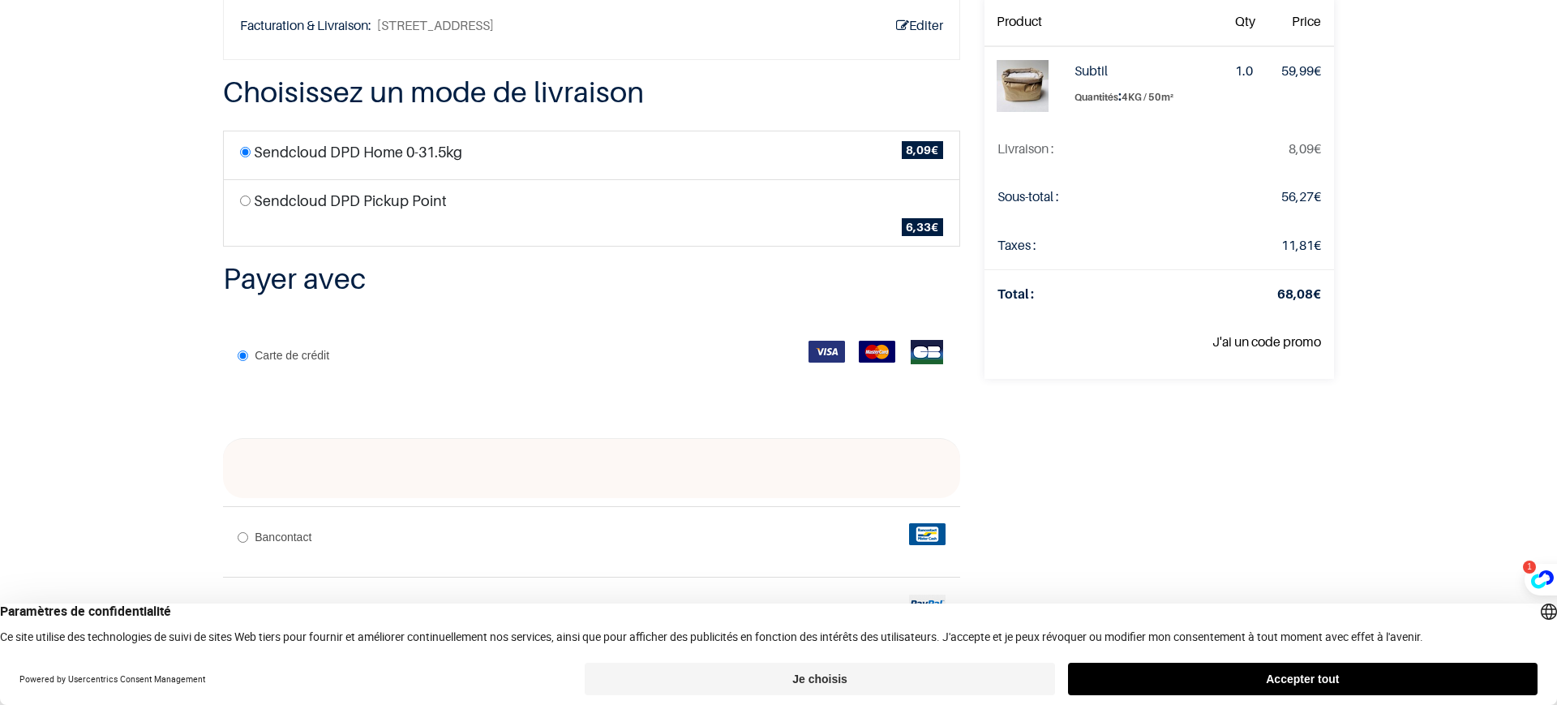
scroll to position [203, 0]
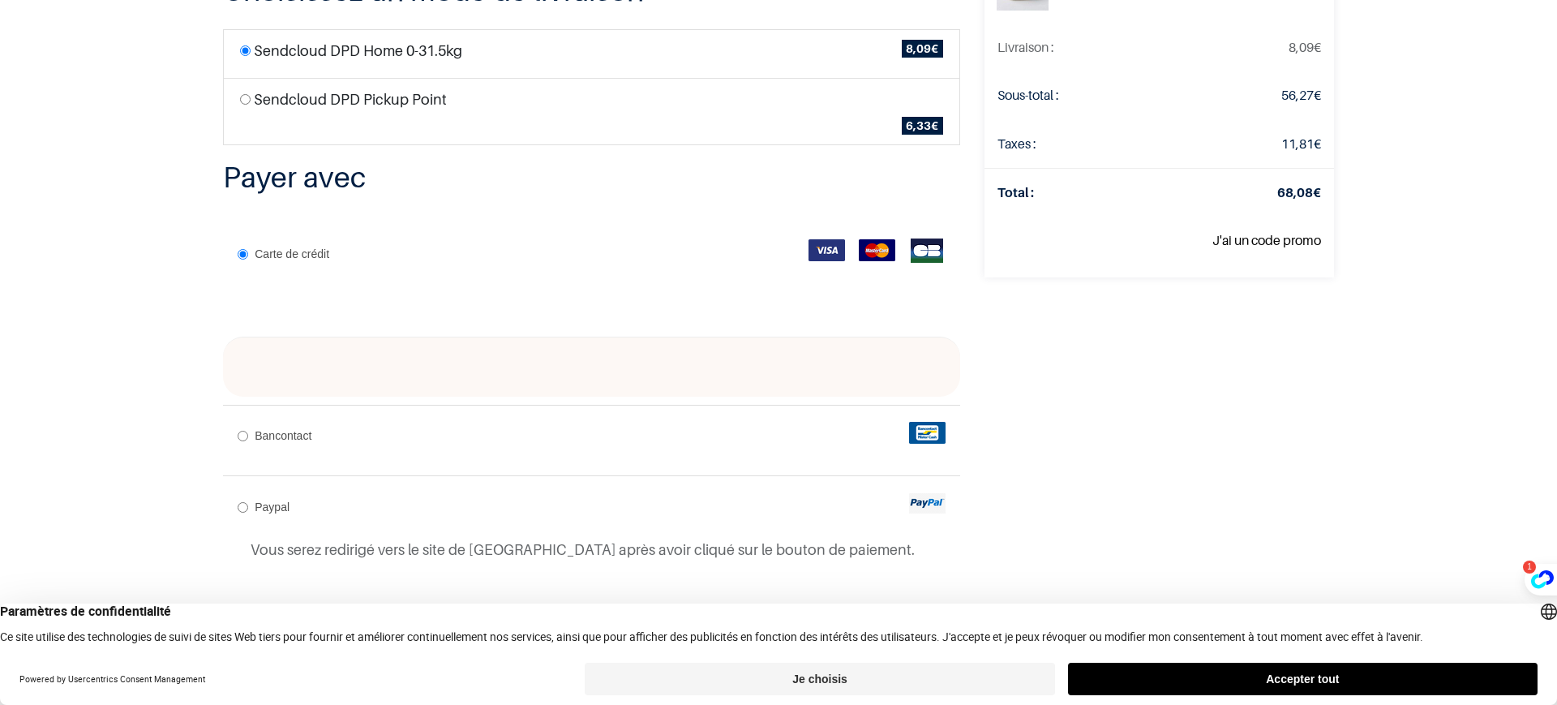
click at [364, 374] on div at bounding box center [591, 367] width 737 height 60
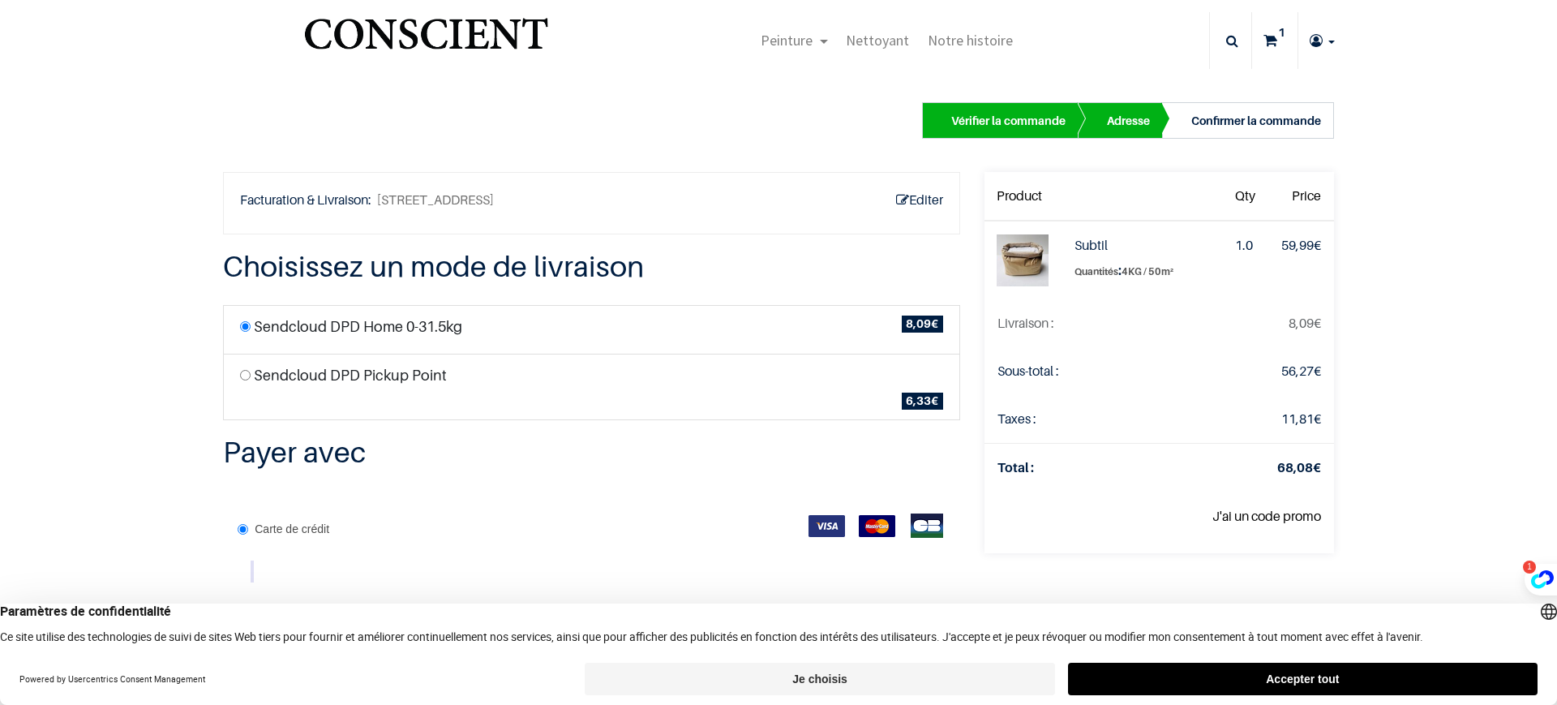
scroll to position [328, 0]
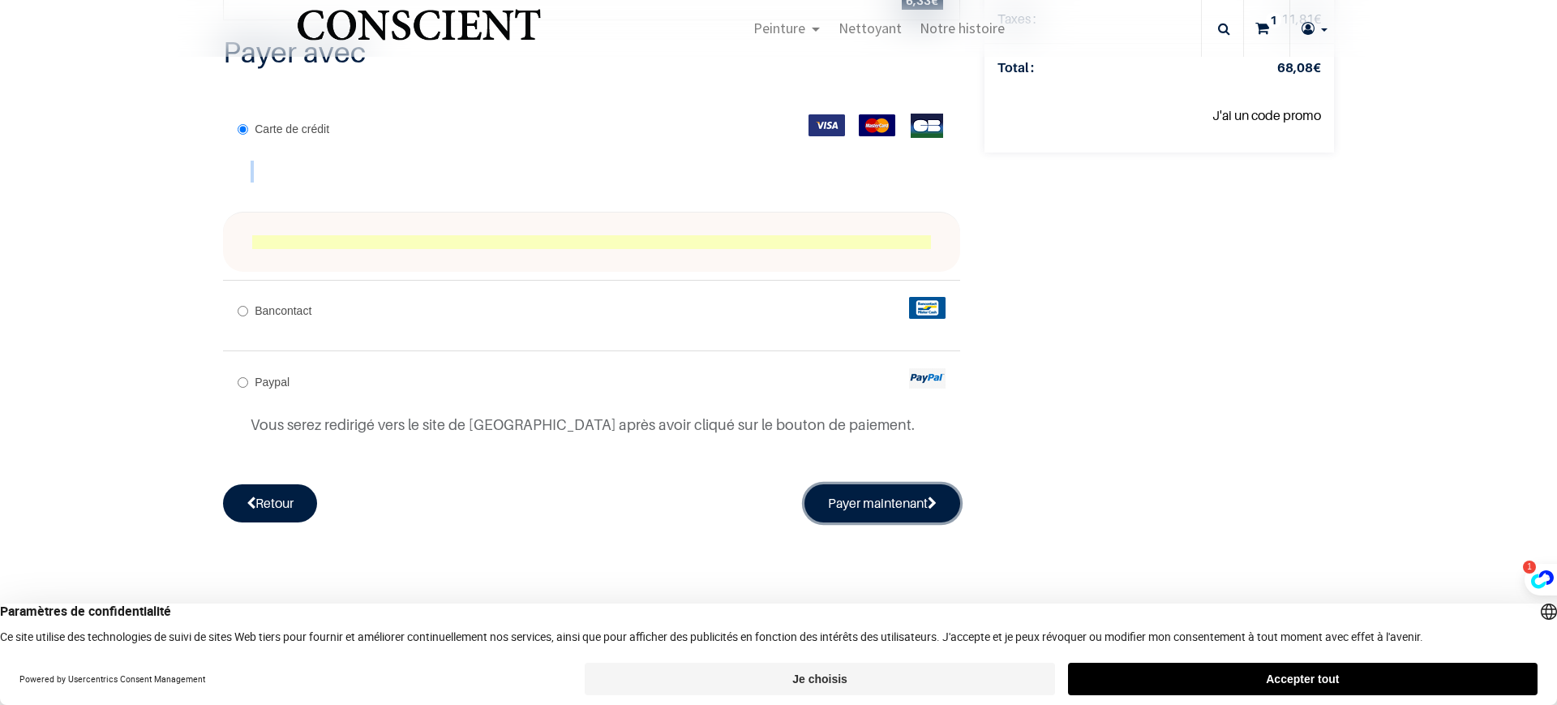
click at [830, 512] on button "Payer maintenant" at bounding box center [882, 502] width 156 height 37
radio input "true"
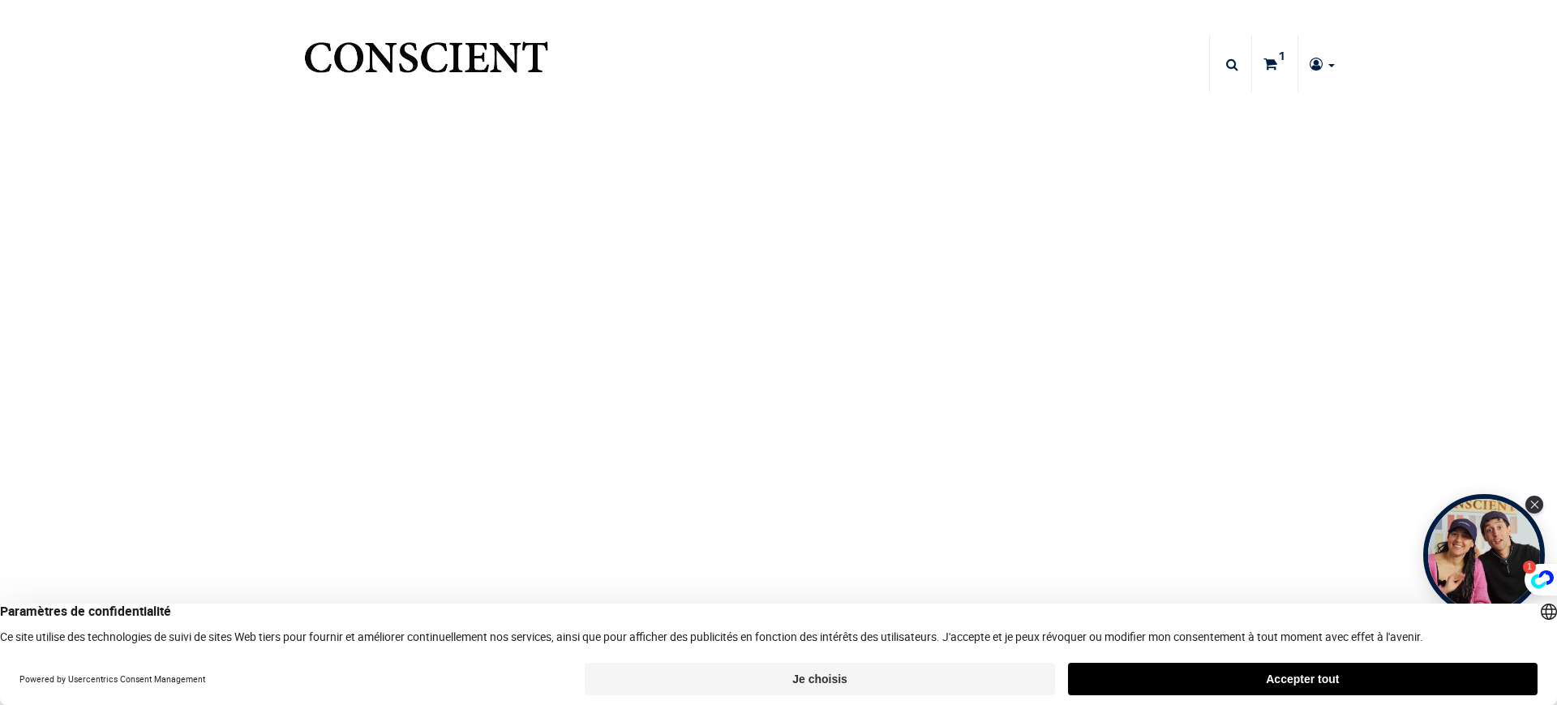
type input "[EMAIL_ADDRESS][DOMAIN_NAME]"
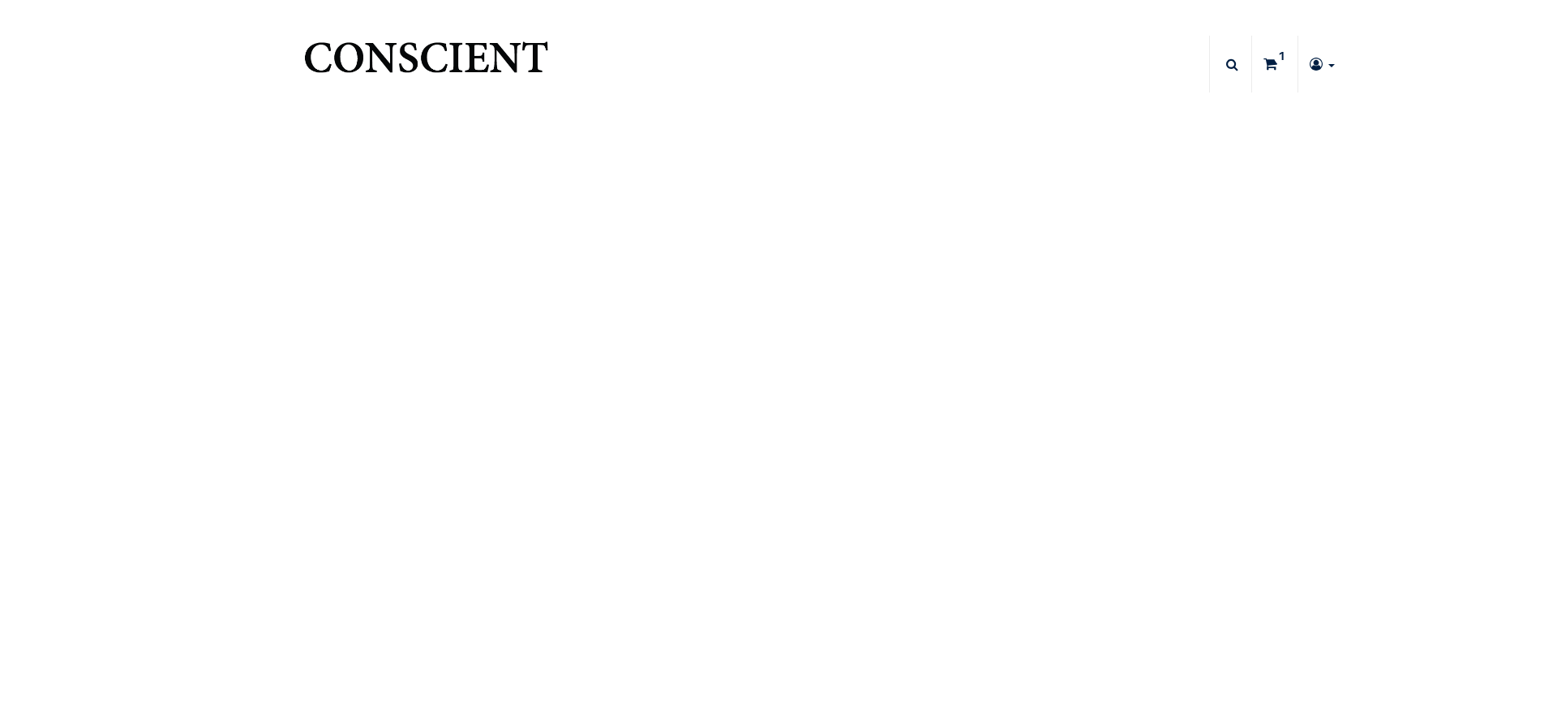
type input "[EMAIL_ADDRESS][DOMAIN_NAME]"
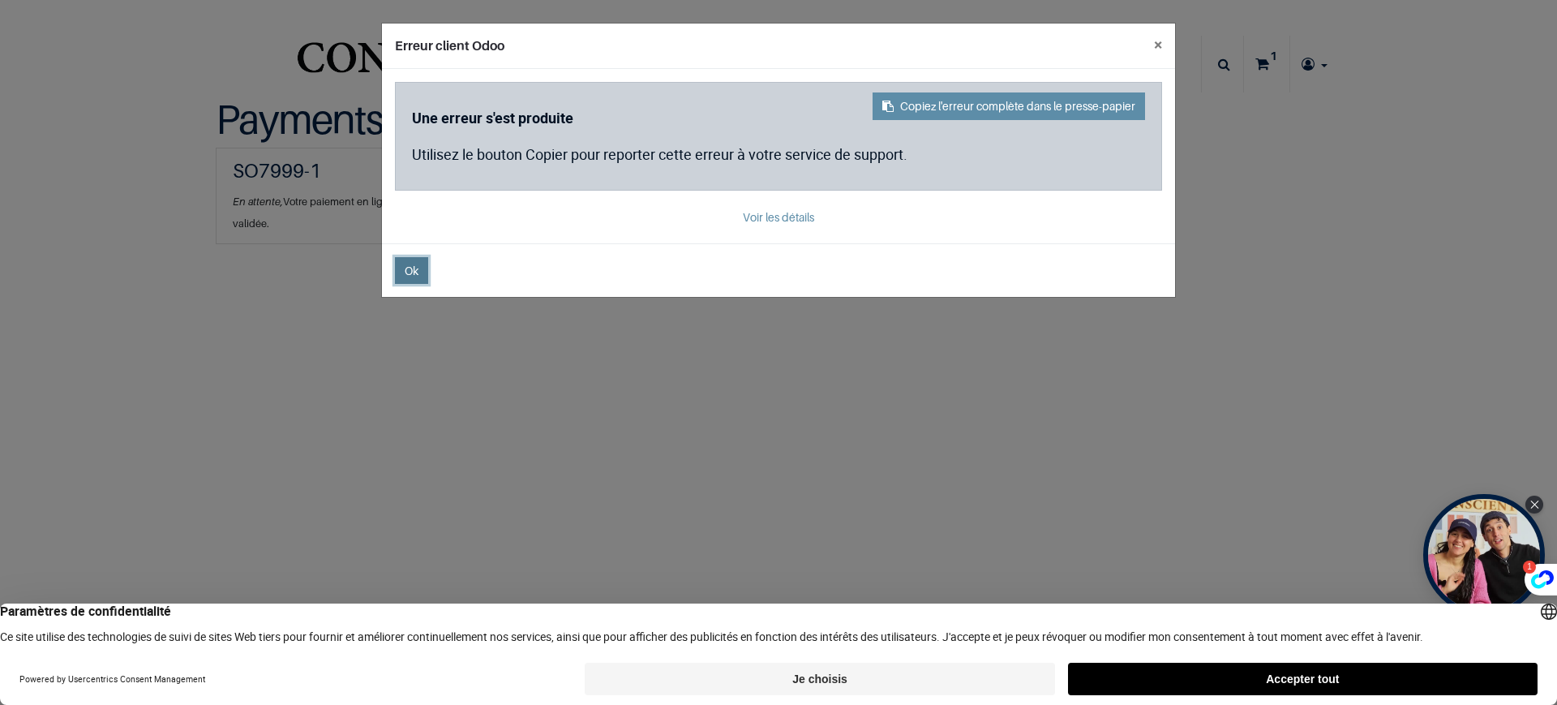
click at [405, 270] on span "Ok" at bounding box center [412, 271] width 14 height 14
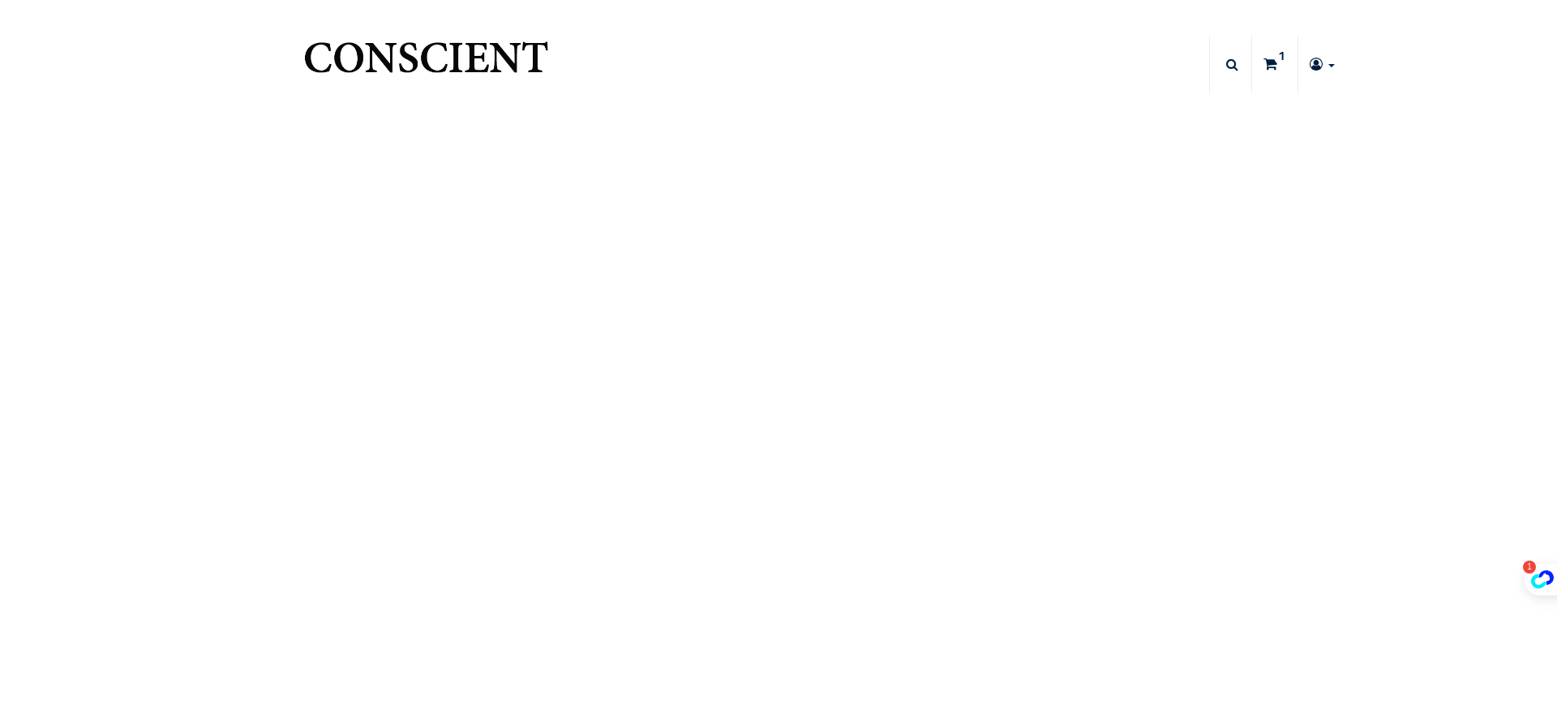
type input "[EMAIL_ADDRESS][DOMAIN_NAME]"
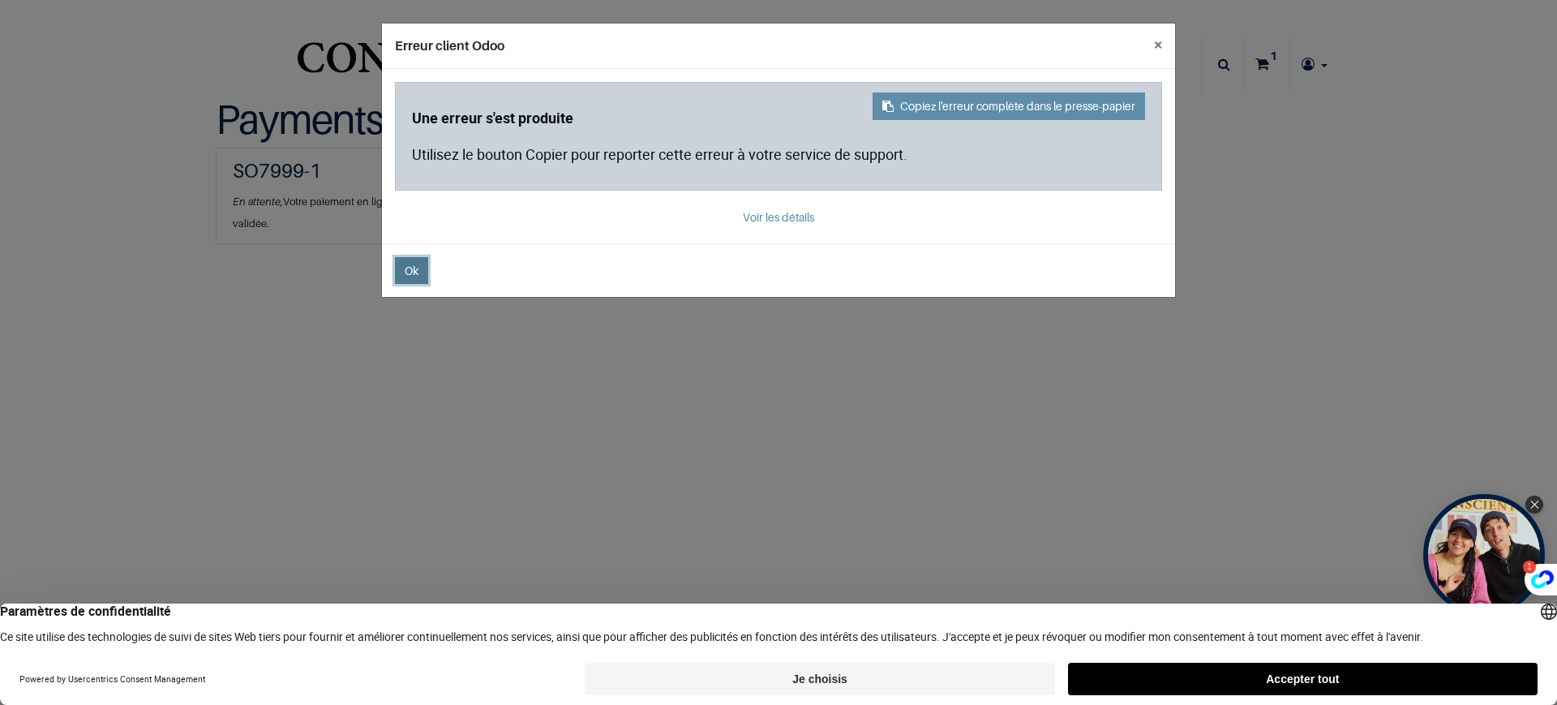
click at [411, 274] on span "Ok" at bounding box center [412, 271] width 14 height 14
